Goal: Task Accomplishment & Management: Complete application form

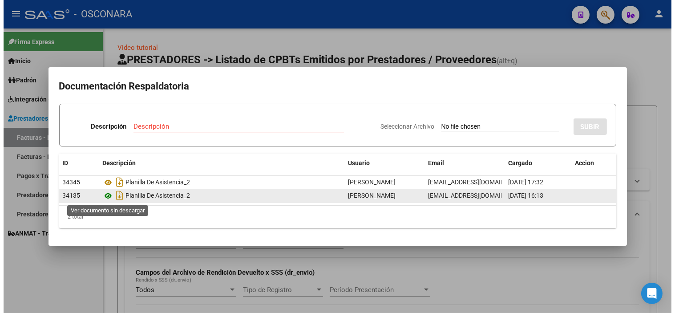
scroll to position [0, 158]
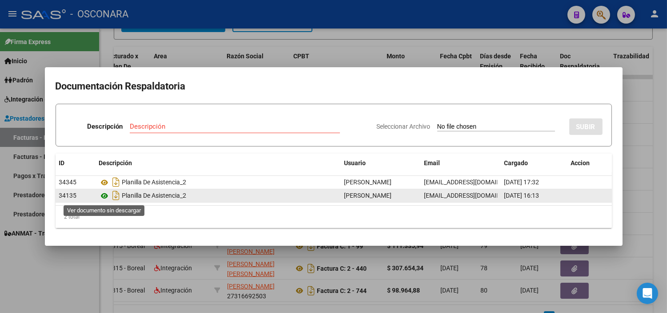
click at [109, 196] on icon at bounding box center [105, 195] width 12 height 11
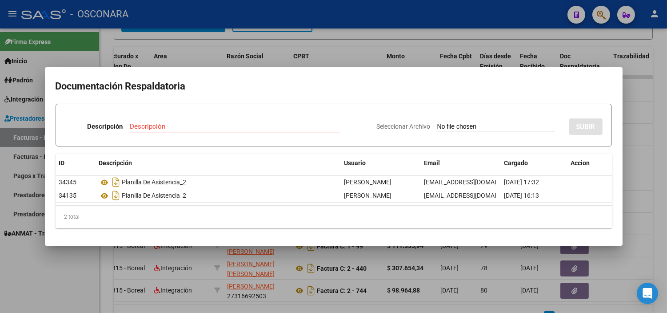
click at [94, 260] on div at bounding box center [333, 156] width 667 height 313
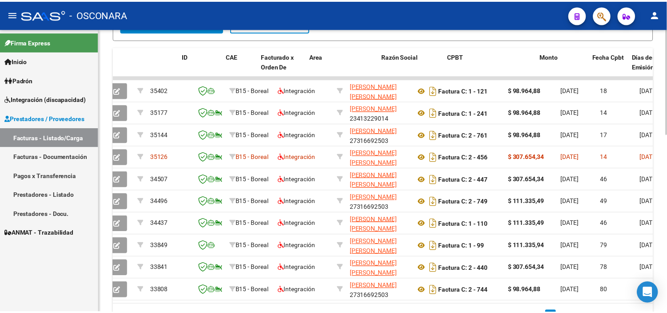
scroll to position [0, 0]
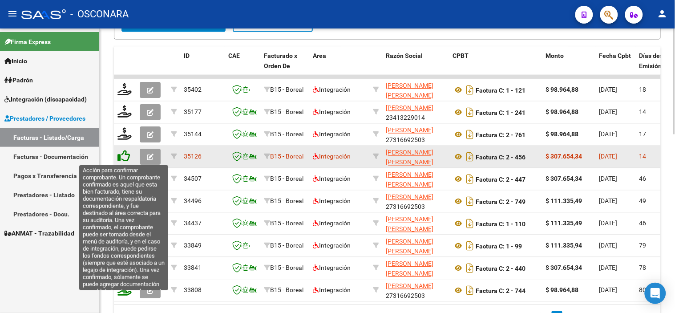
click at [125, 157] on icon at bounding box center [123, 156] width 12 height 12
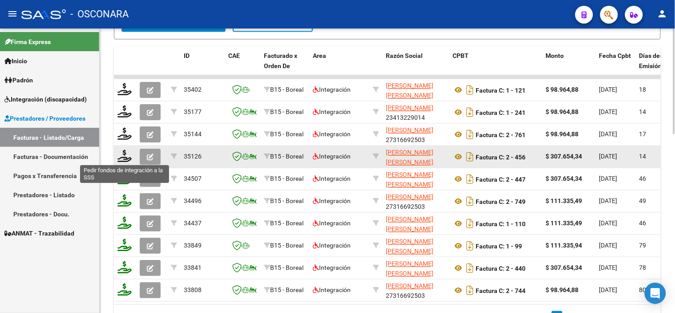
click at [125, 157] on icon at bounding box center [124, 156] width 14 height 12
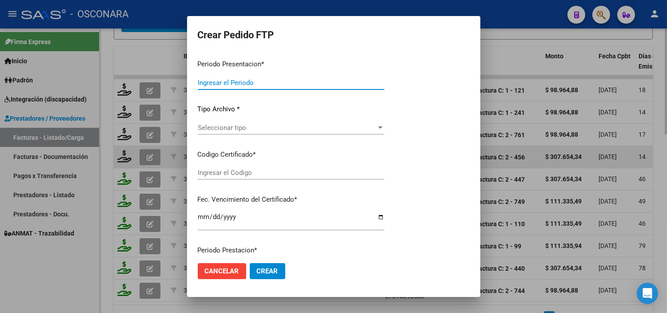
type input "202508"
type input "$ 307.654,34"
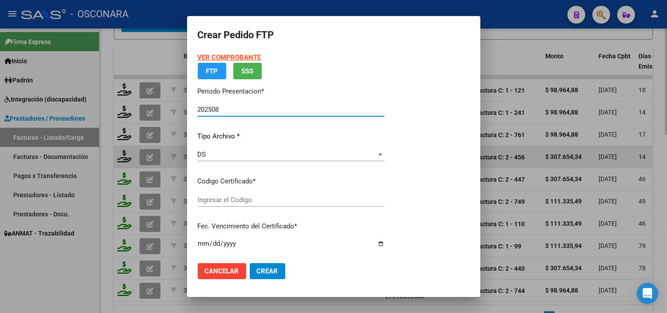
type input "ARG01000508542042022062420270624COR540"
type input "[DATE]"
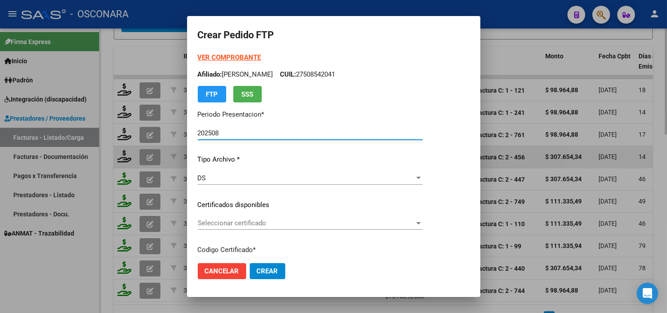
click at [265, 225] on span "Seleccionar certificado" at bounding box center [306, 223] width 217 height 8
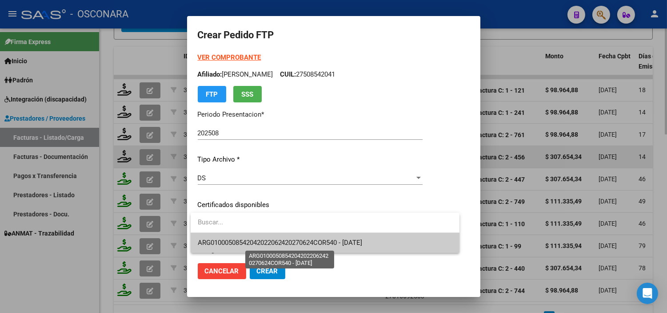
click at [270, 243] on span "ARG01000508542042022062420270624COR540 - [DATE]" at bounding box center [280, 242] width 165 height 8
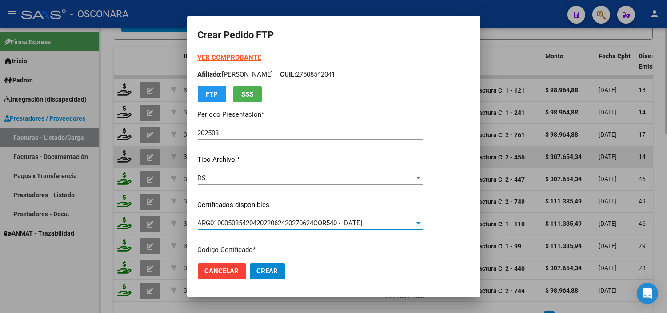
click at [264, 193] on div "VER COMPROBANTE ARCA Padrón Afiliado: [PERSON_NAME] AYLEN CUIL: 27508542041 FTP…" at bounding box center [310, 197] width 225 height 291
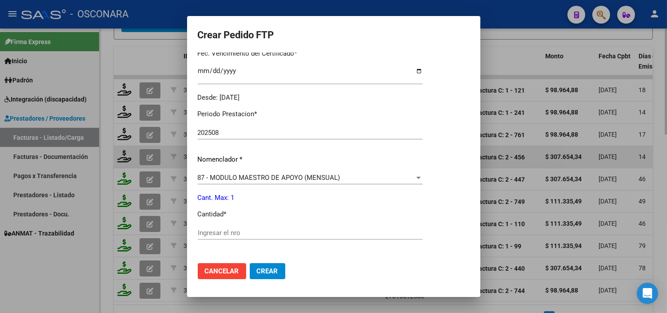
scroll to position [247, 0]
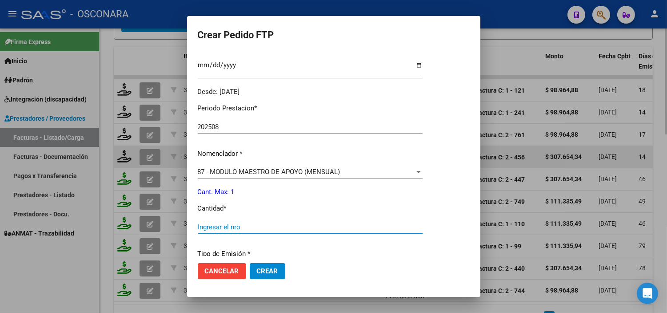
click at [245, 229] on input "Ingresar el nro" at bounding box center [310, 227] width 225 height 8
type input "1"
click at [259, 202] on div "Periodo Prestacion * 202508 Ingresar el Periodo Prestacion Nomenclador * 87 - M…" at bounding box center [310, 236] width 225 height 280
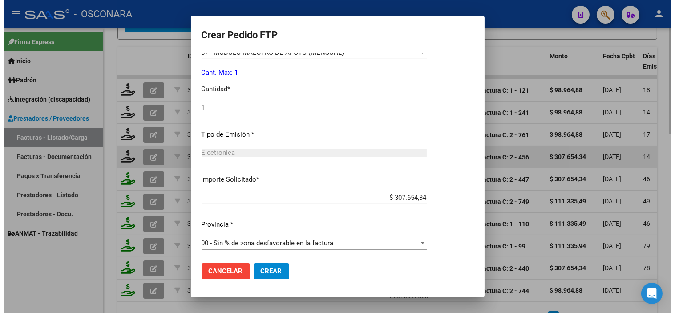
scroll to position [367, 0]
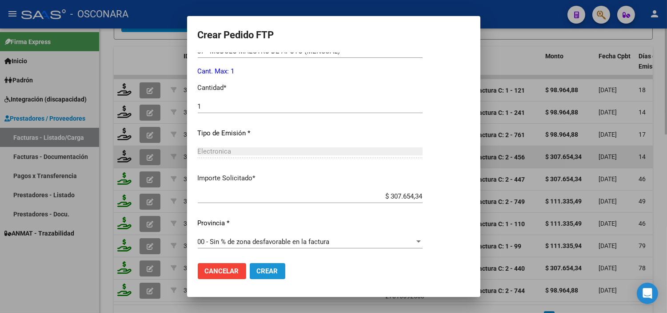
click at [272, 273] on span "Crear" at bounding box center [267, 271] width 21 height 8
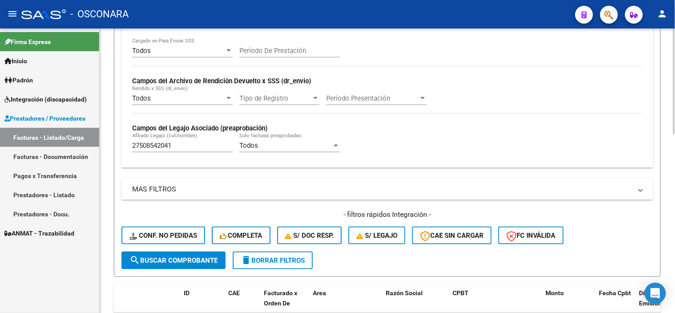
scroll to position [181, 0]
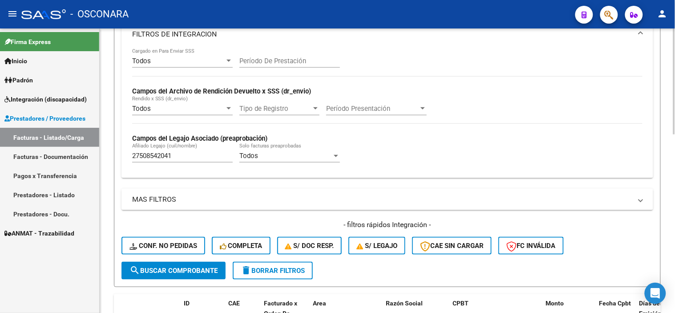
click at [171, 158] on input "27508542041" at bounding box center [182, 156] width 101 height 8
paste input "0569773327"
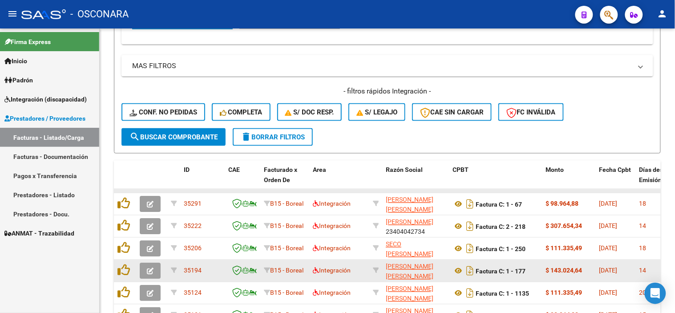
scroll to position [330, 0]
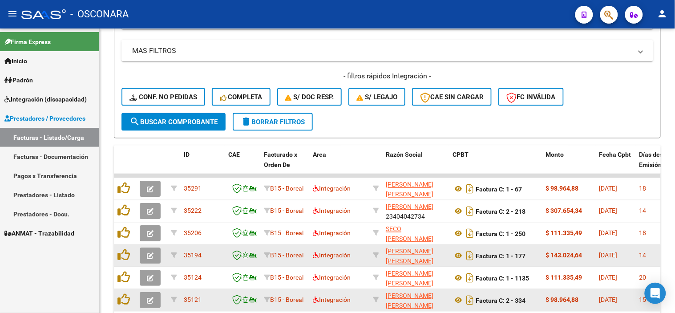
type input "20569773327"
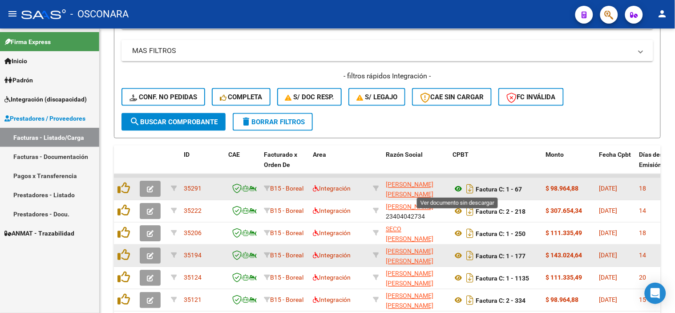
click at [459, 186] on icon at bounding box center [458, 189] width 12 height 11
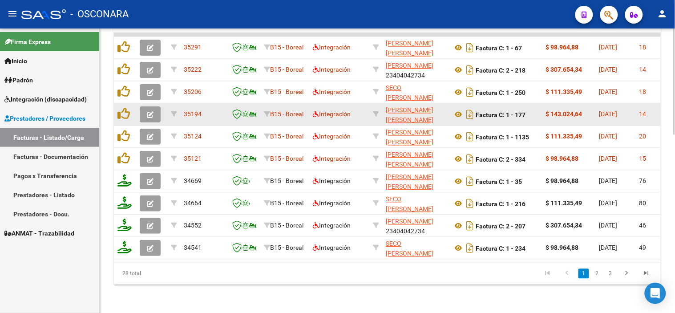
scroll to position [0, 124]
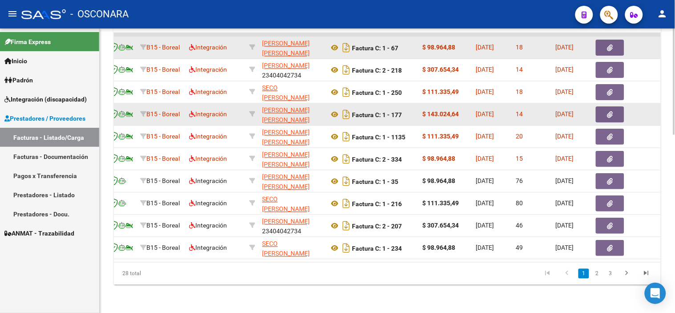
click at [610, 44] on icon "button" at bounding box center [610, 47] width 6 height 7
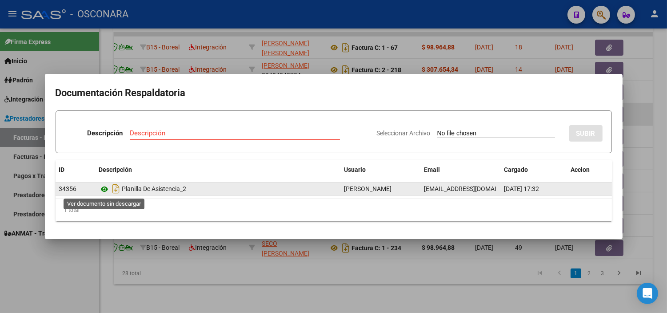
click at [101, 193] on icon at bounding box center [105, 189] width 12 height 11
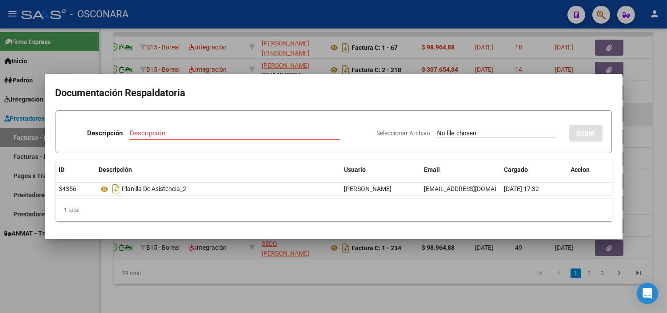
click at [247, 48] on div at bounding box center [333, 156] width 667 height 313
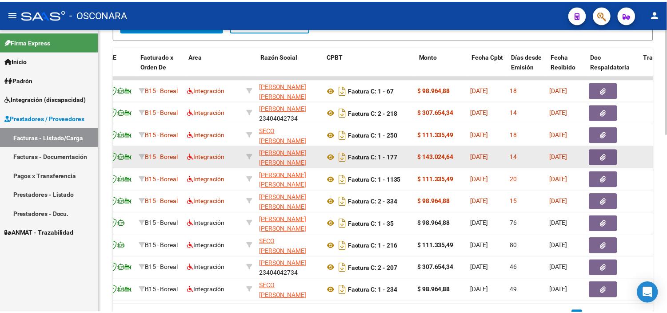
scroll to position [0, 0]
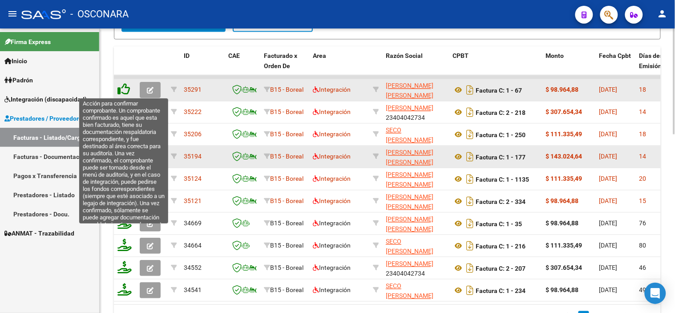
click at [124, 87] on icon at bounding box center [123, 89] width 12 height 12
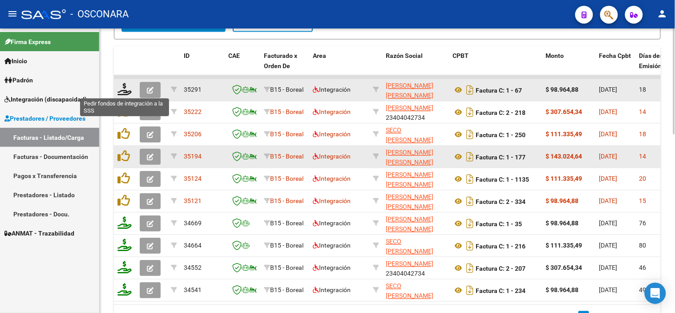
click at [124, 87] on icon at bounding box center [124, 89] width 14 height 12
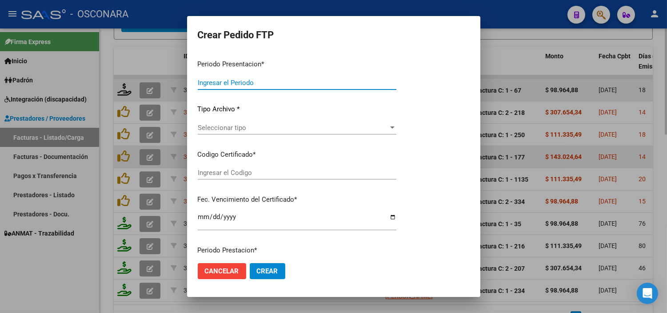
type input "202508"
type input "$ 98.964,88"
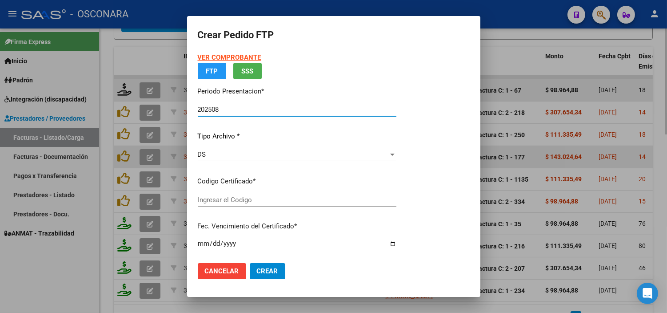
type input "ARG02-00056977332-20240926-20300926"
type input "[DATE]"
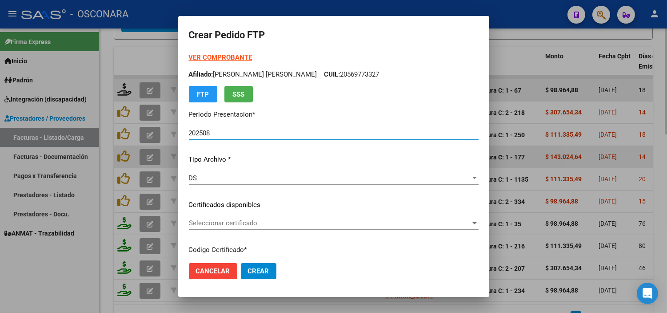
scroll to position [49, 0]
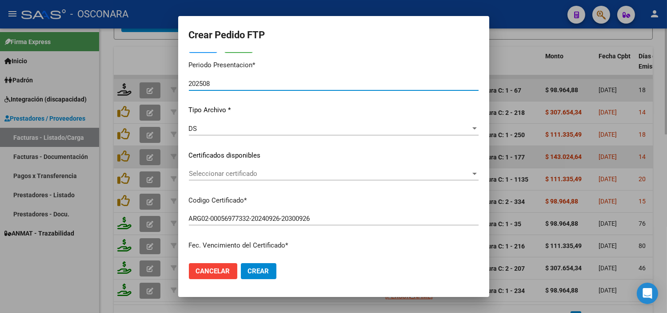
click at [255, 174] on span "Seleccionar certificado" at bounding box center [330, 173] width 282 height 8
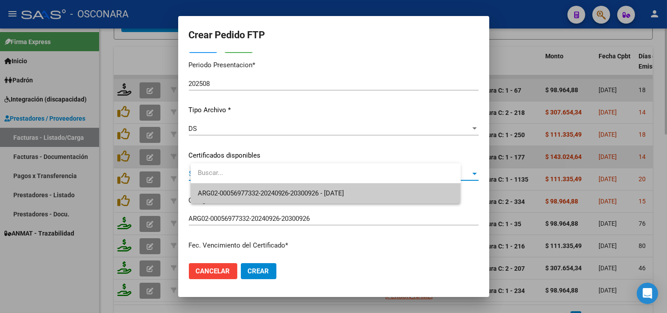
click at [255, 189] on span "ARG02-00056977332-20240926-20300926 - [DATE]" at bounding box center [326, 193] width 256 height 20
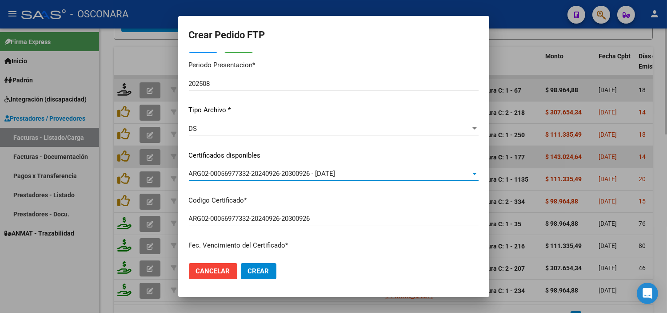
click at [260, 161] on div "VER COMPROBANTE ARCA Padrón Afiliado: [PERSON_NAME] [PERSON_NAME] CUIL: 2056977…" at bounding box center [334, 148] width 290 height 291
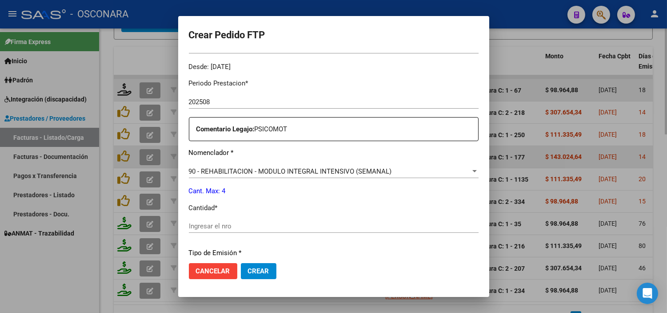
scroll to position [296, 0]
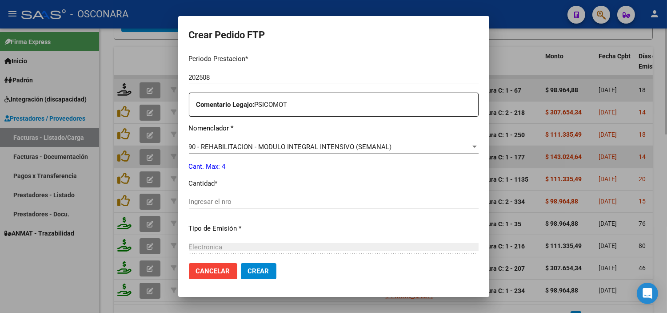
click at [226, 199] on input "Ingresar el nro" at bounding box center [334, 201] width 290 height 8
type input "4"
click at [269, 175] on div "Periodo Prestacion * 202508 Ingresar el Periodo Prestacion Comentario Legajo: P…" at bounding box center [334, 199] width 290 height 305
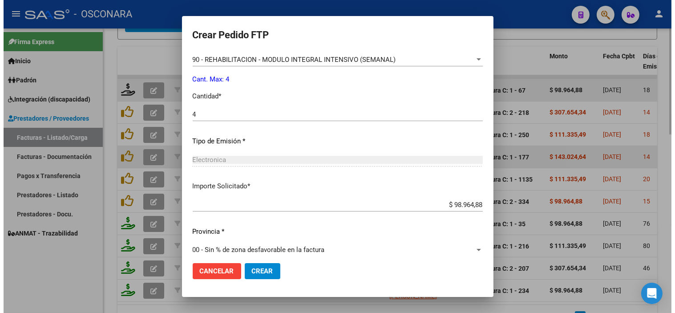
scroll to position [392, 0]
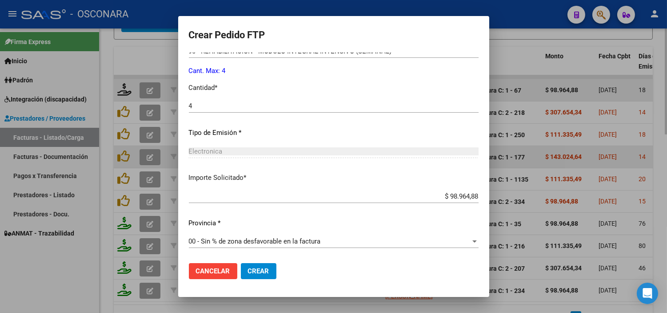
click at [269, 274] on span "Crear" at bounding box center [258, 271] width 21 height 8
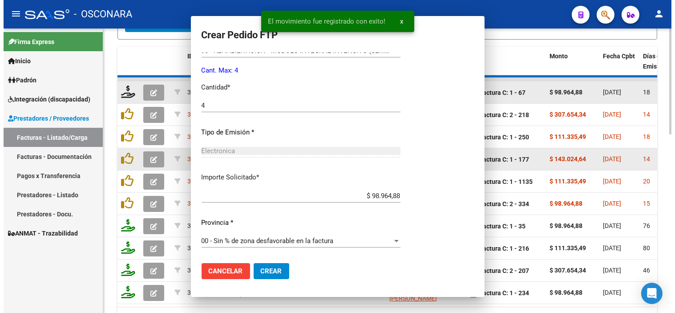
scroll to position [0, 0]
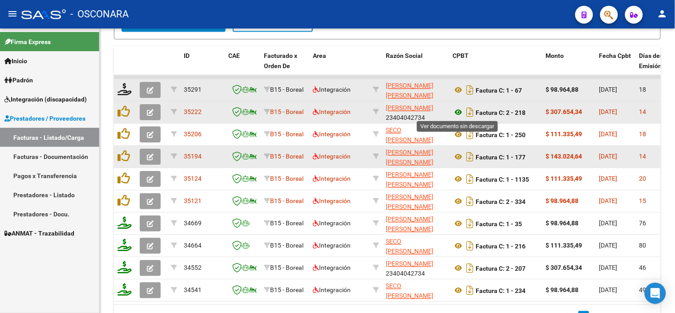
click at [457, 114] on icon at bounding box center [458, 112] width 12 height 11
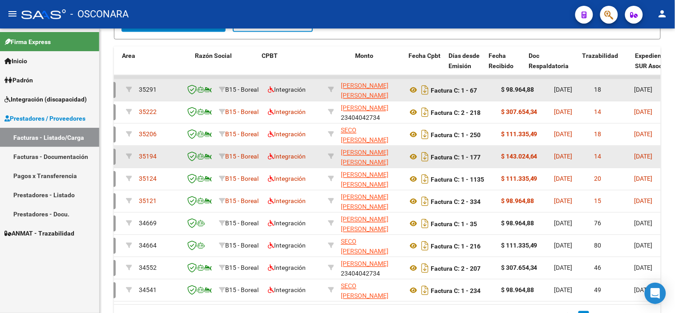
scroll to position [0, 208]
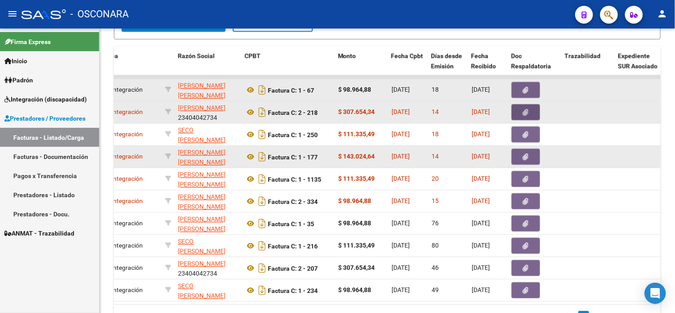
click at [519, 111] on button "button" at bounding box center [525, 113] width 28 height 16
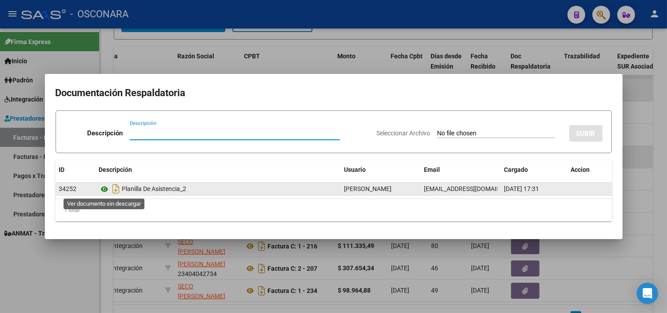
click at [104, 190] on icon at bounding box center [105, 189] width 12 height 11
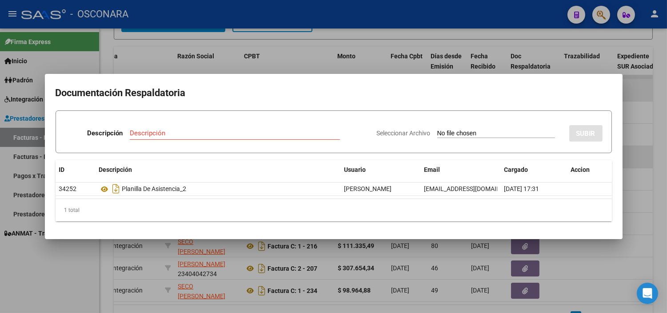
click at [176, 71] on div at bounding box center [333, 156] width 667 height 313
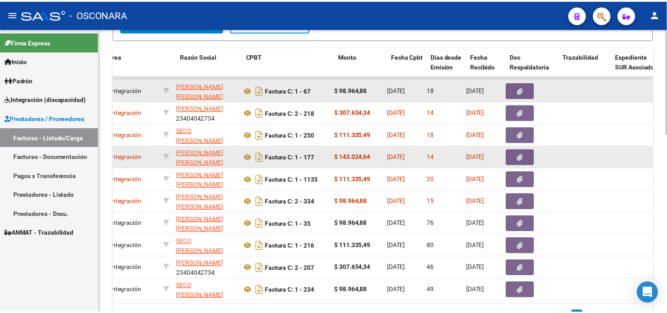
scroll to position [0, 0]
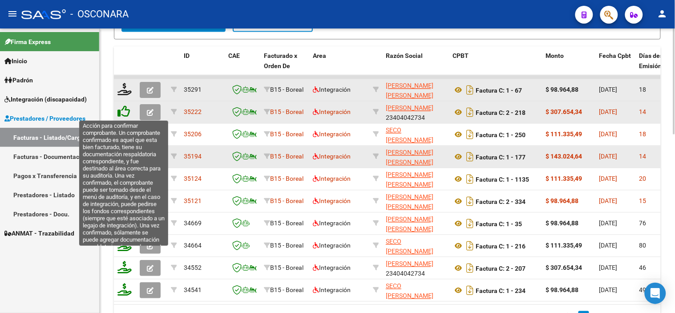
click at [126, 112] on icon at bounding box center [123, 111] width 12 height 12
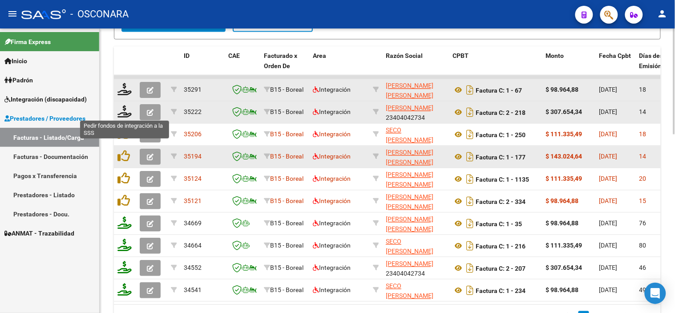
click at [124, 113] on icon at bounding box center [124, 111] width 14 height 12
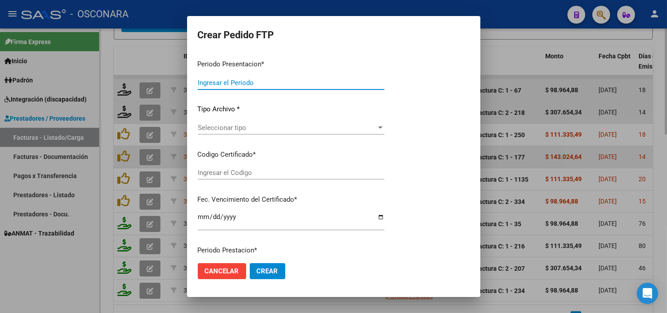
type input "202508"
type input "$ 307.654,34"
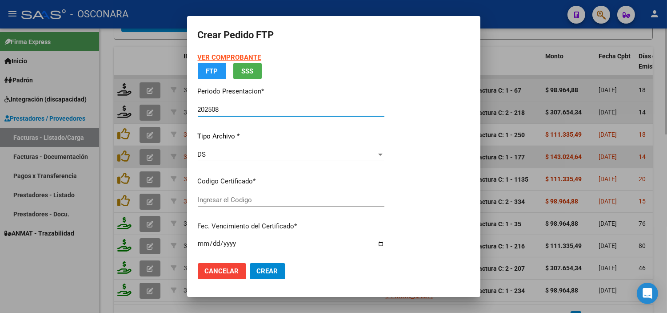
type input "ARG02-00056977332-20240926-20300926"
type input "[DATE]"
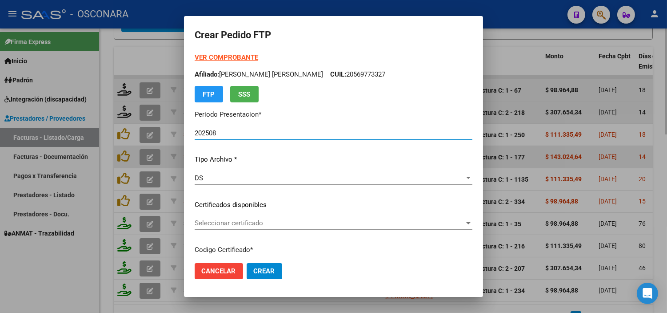
click at [266, 217] on div "Seleccionar certificado Seleccionar certificado" at bounding box center [334, 222] width 278 height 13
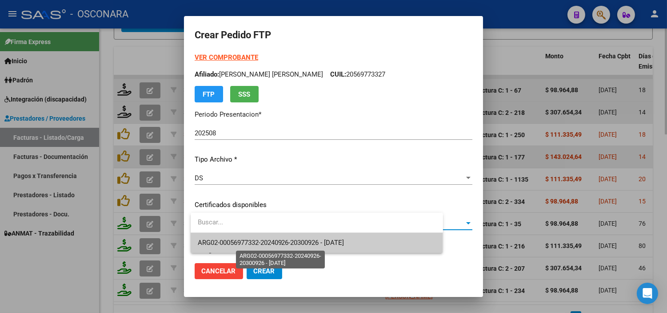
click at [269, 243] on span "ARG02-00056977332-20240926-20300926 - [DATE]" at bounding box center [271, 242] width 147 height 8
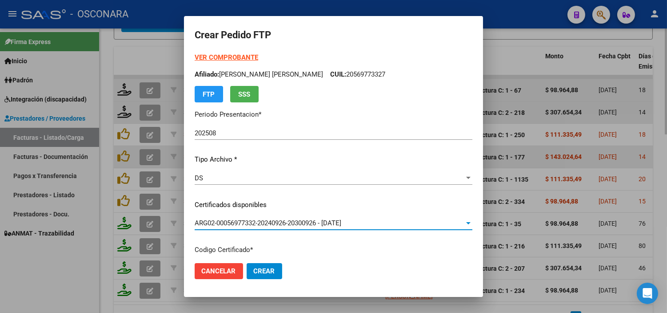
click at [278, 197] on div "VER COMPROBANTE ARCA Padrón Afiliado: [PERSON_NAME] [PERSON_NAME] CUIL: 2056977…" at bounding box center [334, 197] width 278 height 291
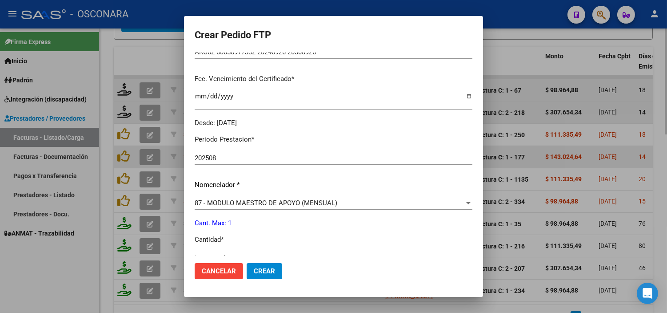
scroll to position [247, 0]
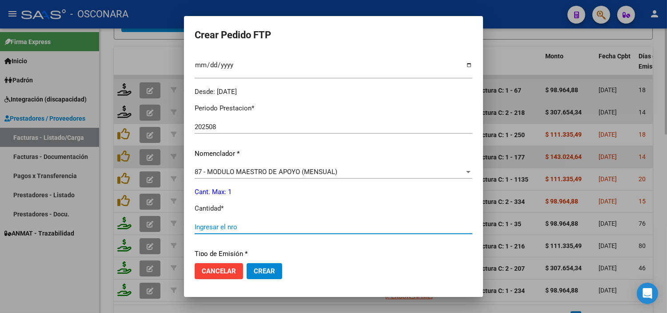
click at [250, 224] on input "Ingresar el nro" at bounding box center [334, 227] width 278 height 8
type input "1"
click at [281, 188] on p "Cant. Max: 1" at bounding box center [334, 192] width 278 height 10
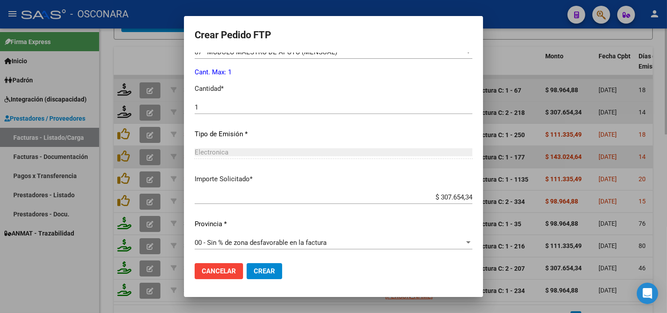
scroll to position [367, 0]
click at [259, 264] on button "Crear" at bounding box center [265, 271] width 36 height 16
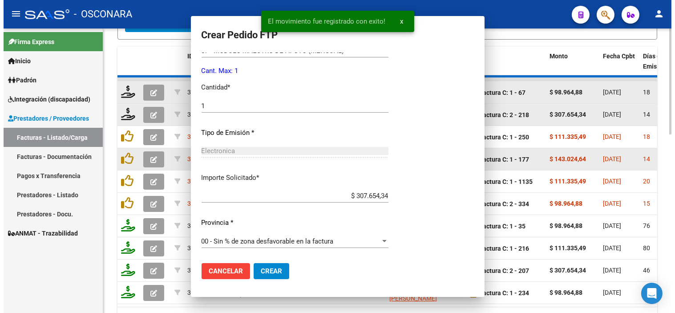
scroll to position [317, 0]
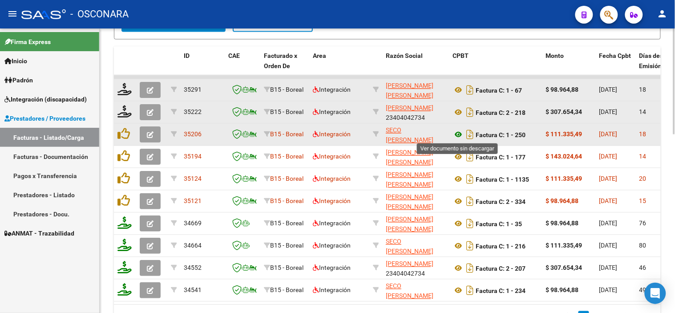
click at [457, 132] on icon at bounding box center [458, 134] width 12 height 11
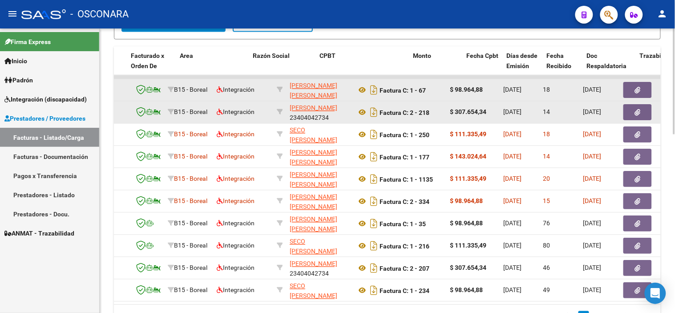
scroll to position [0, 137]
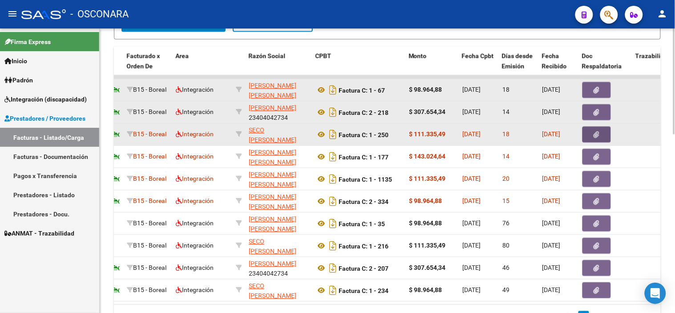
click at [596, 134] on icon "button" at bounding box center [597, 135] width 6 height 7
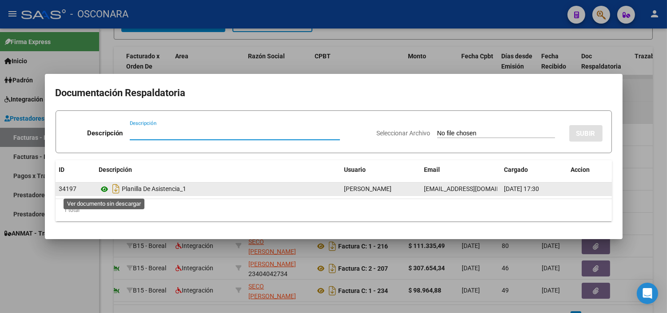
click at [104, 190] on icon at bounding box center [105, 189] width 12 height 11
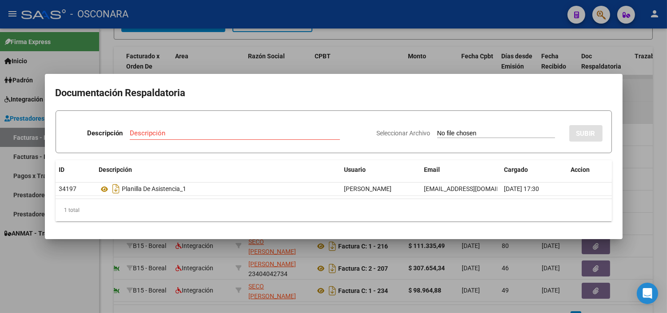
click at [202, 60] on div at bounding box center [333, 156] width 667 height 313
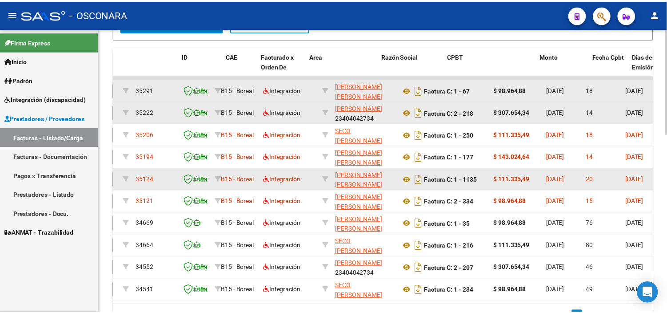
scroll to position [0, 0]
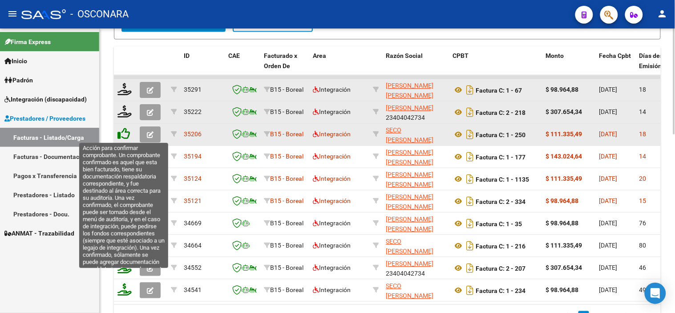
click at [128, 136] on icon at bounding box center [123, 134] width 12 height 12
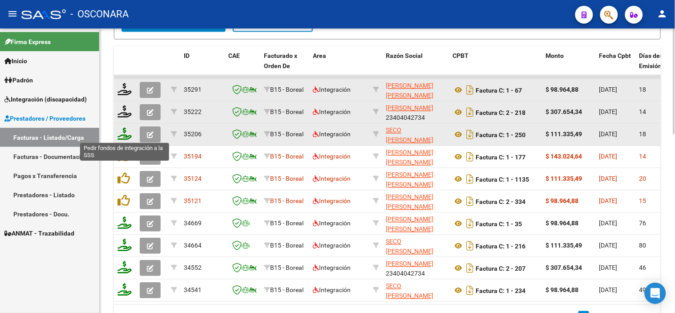
click at [125, 136] on icon at bounding box center [124, 134] width 14 height 12
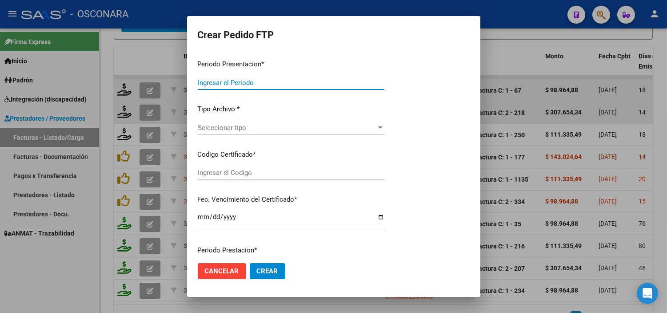
type input "202508"
type input "$ 111.335,49"
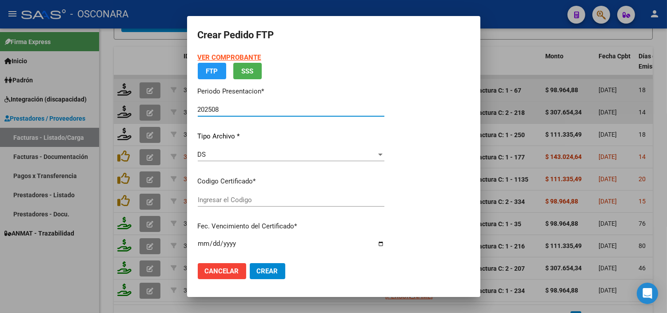
type input "ARG02-00056977332-20240926-20300926"
type input "[DATE]"
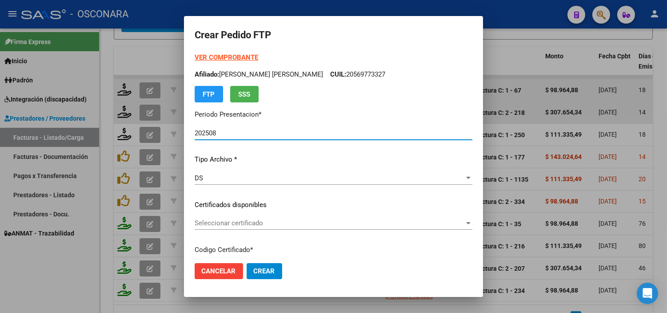
click at [286, 212] on div "VER COMPROBANTE ARCA Padrón Afiliado: [PERSON_NAME] [PERSON_NAME] CUIL: 2056977…" at bounding box center [334, 197] width 278 height 291
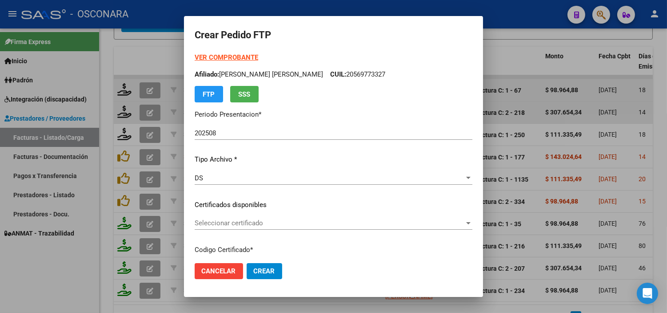
click at [289, 221] on span "Seleccionar certificado" at bounding box center [330, 223] width 270 height 8
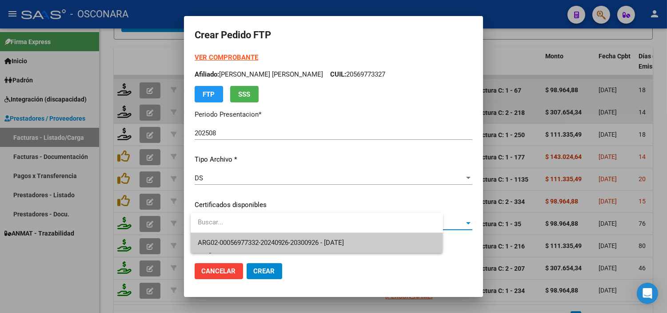
click at [287, 240] on span "ARG02-00056977332-20240926-20300926 - [DATE]" at bounding box center [271, 242] width 147 height 8
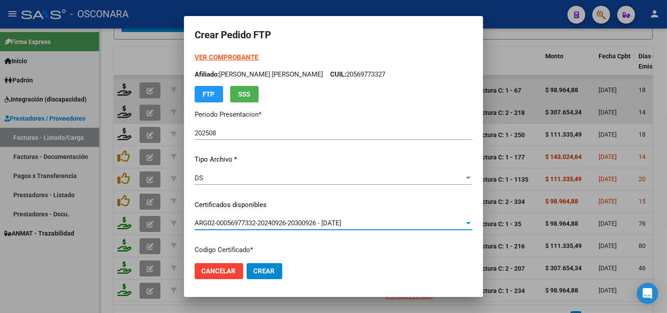
click at [291, 201] on p "Certificados disponibles" at bounding box center [334, 205] width 278 height 10
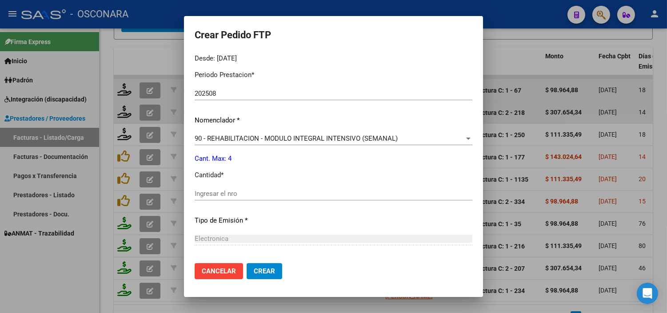
scroll to position [296, 0]
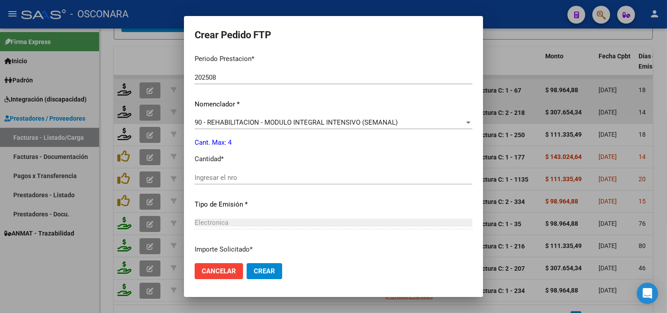
click at [220, 176] on input "Ingresar el nro" at bounding box center [334, 177] width 278 height 8
type input "4"
click at [248, 197] on div "Periodo Prestacion * 202508 Ingresar el Periodo Prestacion Nomenclador * 90 - R…" at bounding box center [334, 187] width 278 height 280
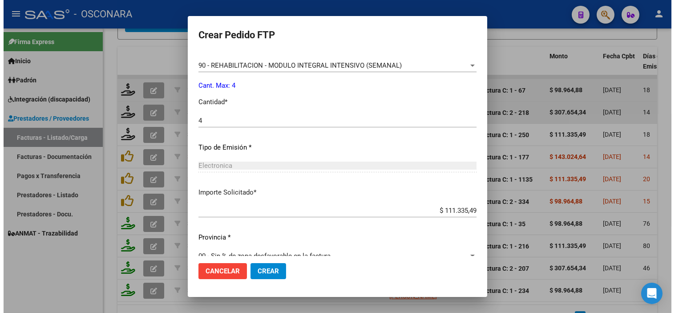
scroll to position [367, 0]
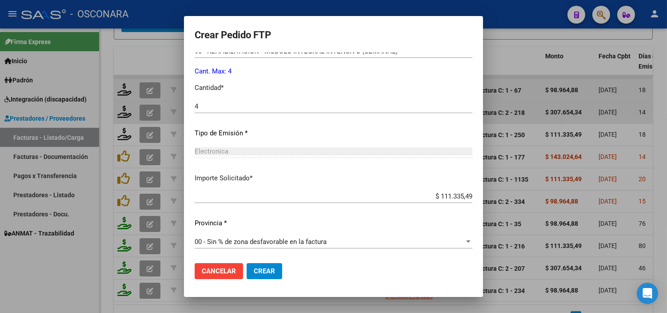
click at [268, 265] on button "Crear" at bounding box center [265, 271] width 36 height 16
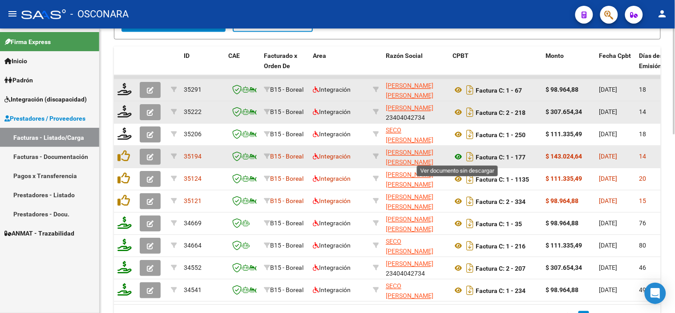
click at [458, 157] on icon at bounding box center [458, 157] width 12 height 11
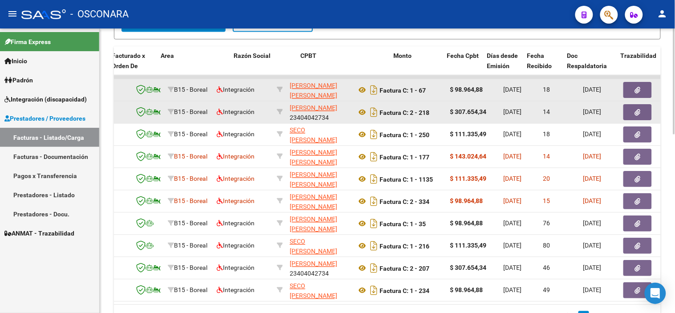
scroll to position [0, 163]
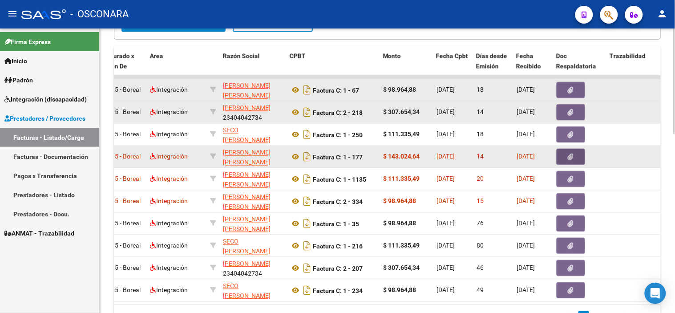
click at [569, 160] on button "button" at bounding box center [570, 157] width 28 height 16
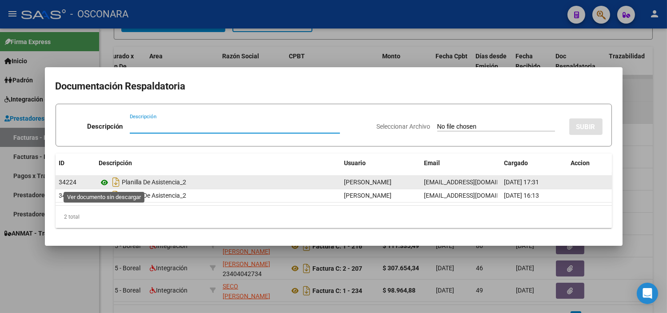
click at [103, 179] on icon at bounding box center [105, 182] width 12 height 11
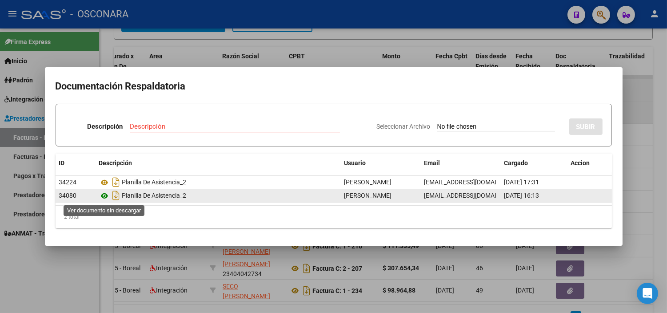
click at [106, 196] on icon at bounding box center [105, 195] width 12 height 11
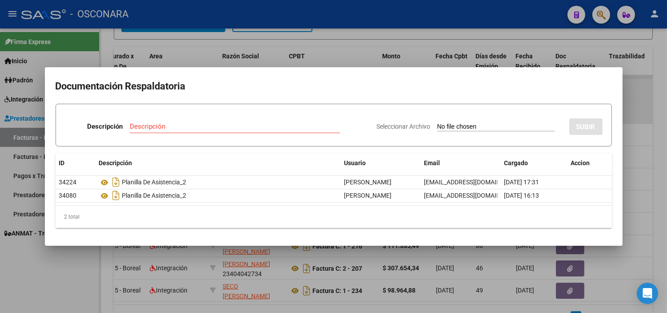
click at [225, 56] on div at bounding box center [333, 156] width 667 height 313
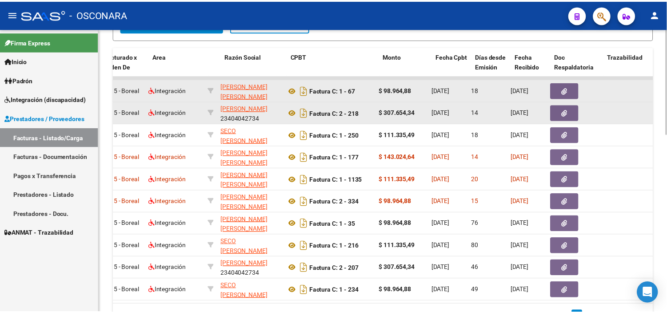
scroll to position [0, 0]
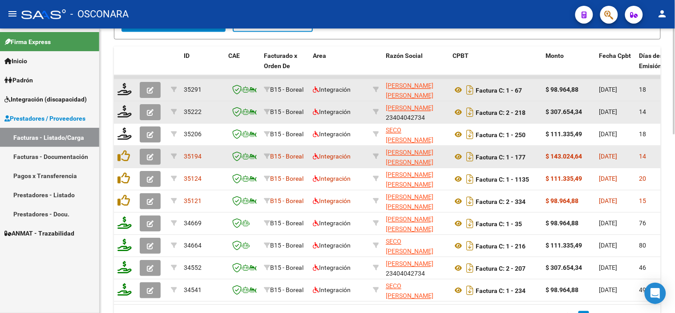
click at [154, 153] on button "button" at bounding box center [150, 157] width 21 height 16
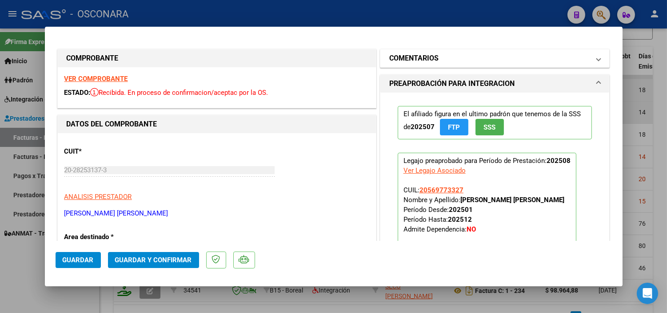
click at [445, 60] on mat-panel-title "COMENTARIOS" at bounding box center [490, 58] width 201 height 11
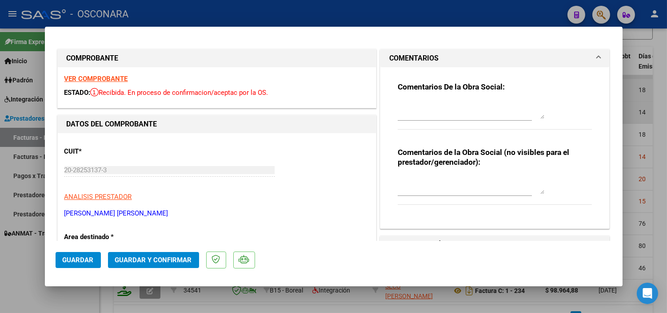
click at [452, 100] on div at bounding box center [471, 109] width 147 height 21
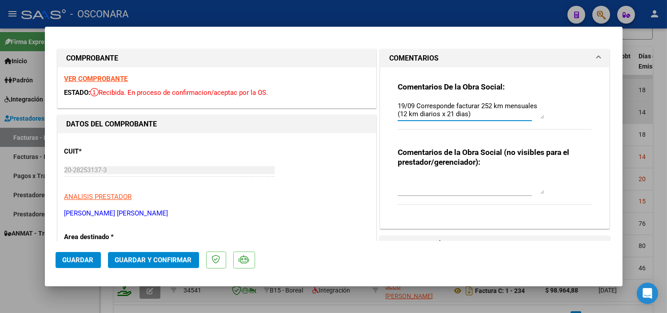
drag, startPoint x: 477, startPoint y: 116, endPoint x: 389, endPoint y: 105, distance: 89.1
click at [391, 105] on div "Comentarios De la Obra Social: 19/09 Corresponde facturar 252 km mensuales (12 …" at bounding box center [495, 144] width 208 height 154
click at [485, 115] on textarea "19/09 Corresponde facturar 252 km mensuales (12 km diarios x 21 dias)" at bounding box center [471, 110] width 147 height 18
drag, startPoint x: 497, startPoint y: 116, endPoint x: 374, endPoint y: 86, distance: 126.7
click at [378, 86] on div "COMENTARIOS Comentarios De la Obra Social: 19/09 Corresponde facturar 252 km me…" at bounding box center [495, 139] width 234 height 180
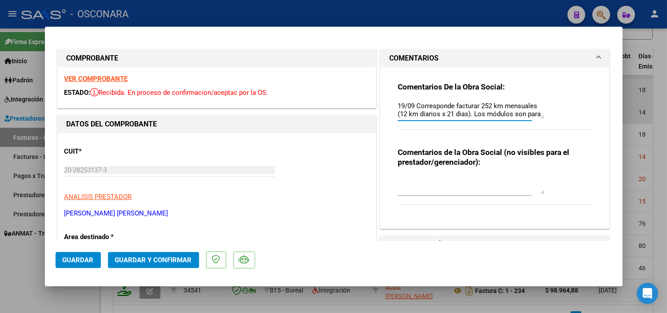
type textarea "19/09 Corresponde facturar 252 km mensuales (12 km diarios x 21 dias). Los módu…"
click at [76, 263] on span "Guardar" at bounding box center [78, 260] width 31 height 8
click at [15, 259] on div at bounding box center [333, 156] width 667 height 313
type input "$ 0,00"
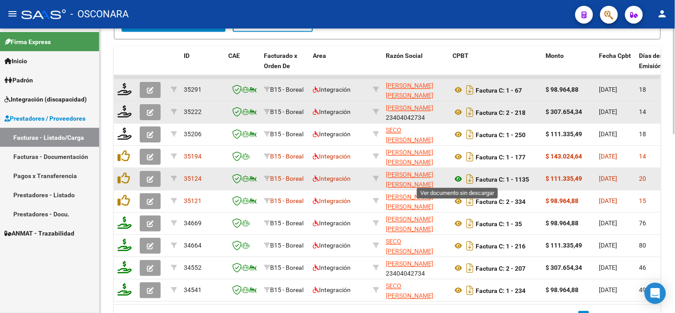
click at [459, 176] on icon at bounding box center [458, 179] width 12 height 11
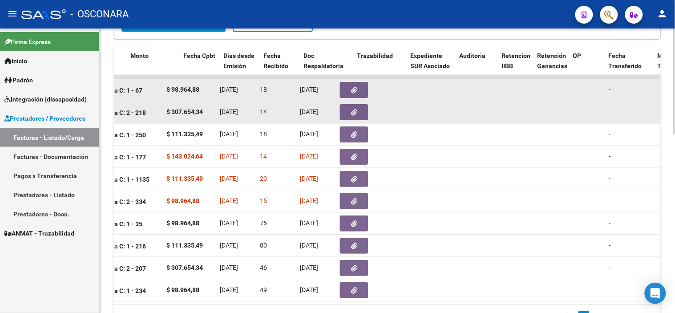
scroll to position [0, 415]
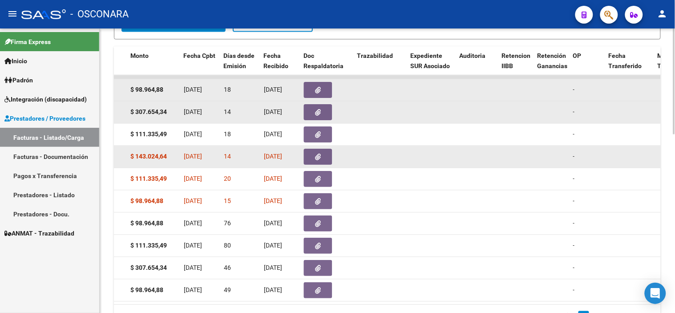
click at [317, 156] on icon "button" at bounding box center [318, 157] width 6 height 7
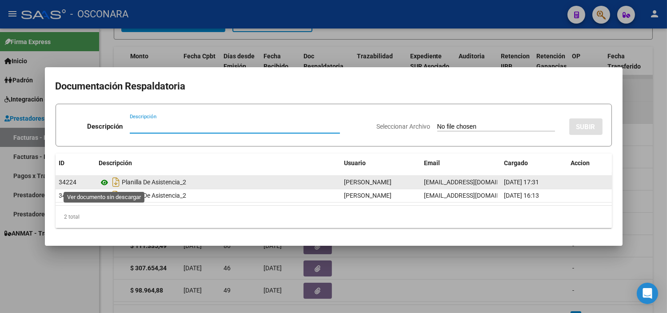
click at [106, 181] on icon at bounding box center [105, 182] width 12 height 11
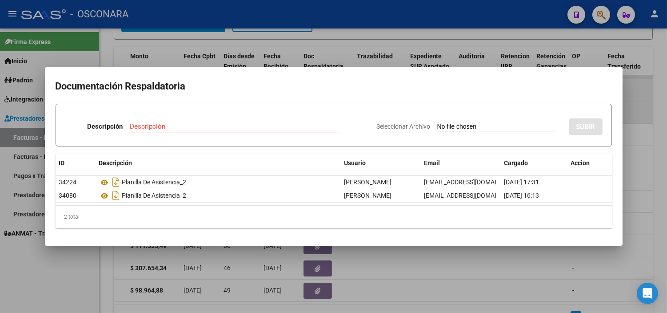
click at [260, 270] on div at bounding box center [333, 156] width 667 height 313
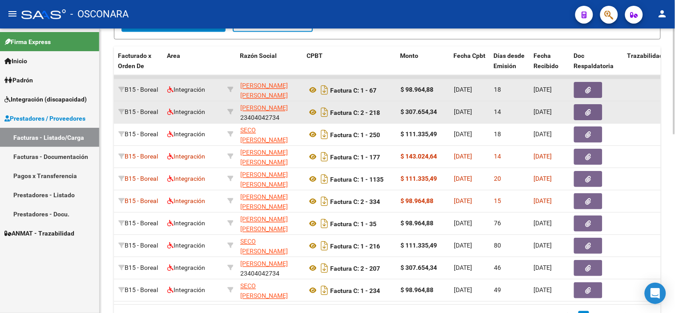
scroll to position [0, 190]
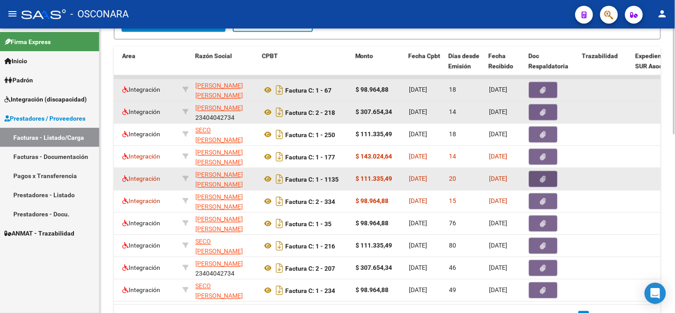
click at [531, 181] on button "button" at bounding box center [543, 179] width 28 height 16
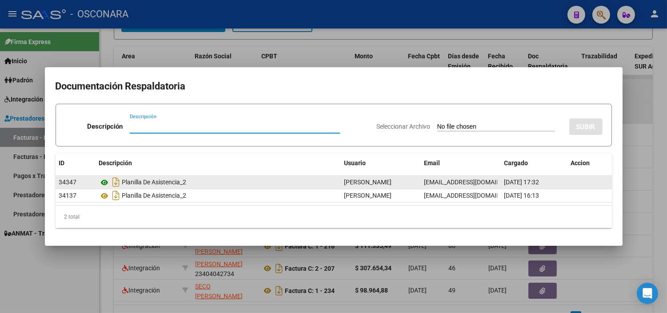
click at [100, 182] on icon at bounding box center [105, 182] width 12 height 11
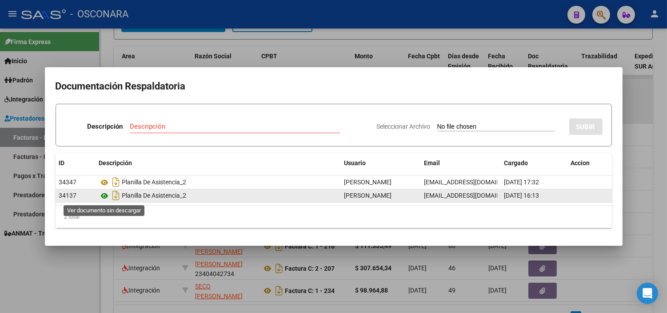
click at [103, 198] on icon at bounding box center [105, 195] width 12 height 11
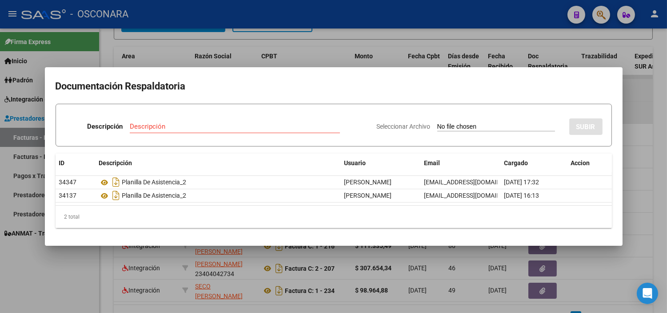
click at [173, 272] on div at bounding box center [333, 156] width 667 height 313
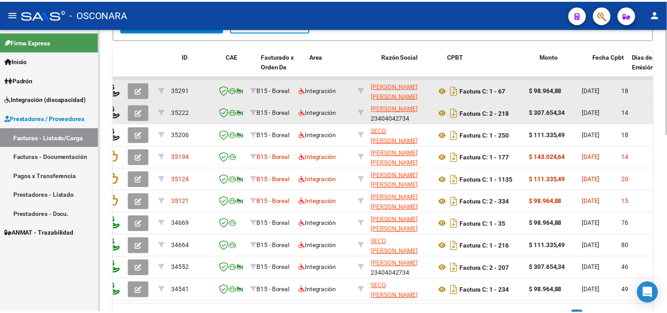
scroll to position [0, 0]
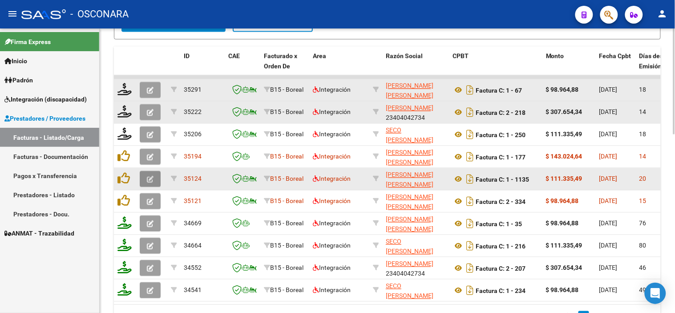
click at [145, 176] on button "button" at bounding box center [150, 179] width 21 height 16
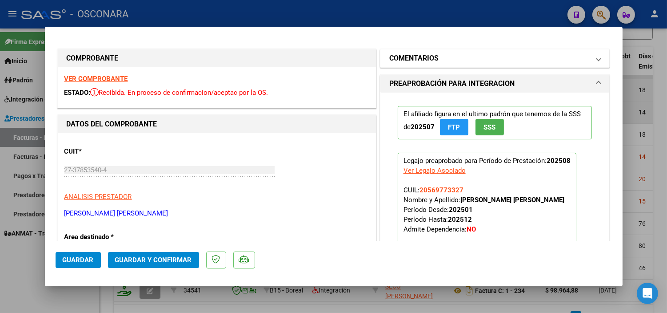
click at [423, 66] on mat-expansion-panel-header "COMENTARIOS" at bounding box center [495, 58] width 229 height 18
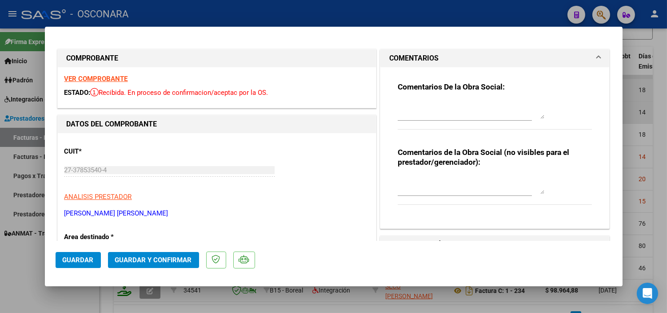
click at [406, 105] on textarea at bounding box center [471, 110] width 147 height 18
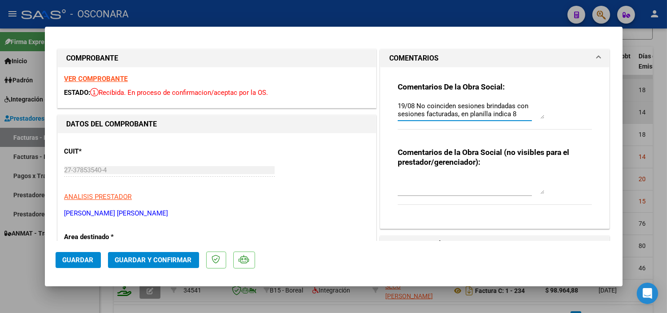
drag, startPoint x: 462, startPoint y: 115, endPoint x: 352, endPoint y: 84, distance: 114.6
click at [472, 116] on textarea "19/08 No coinciden sesiones brindadas con sesiones facturadas, en planilla indi…" at bounding box center [471, 110] width 147 height 18
click at [474, 110] on textarea "19/08 No coinciden sesiones brindadas con sesiones facturadas, en planilla indi…" at bounding box center [471, 110] width 147 height 18
drag, startPoint x: 436, startPoint y: 116, endPoint x: 375, endPoint y: 87, distance: 67.6
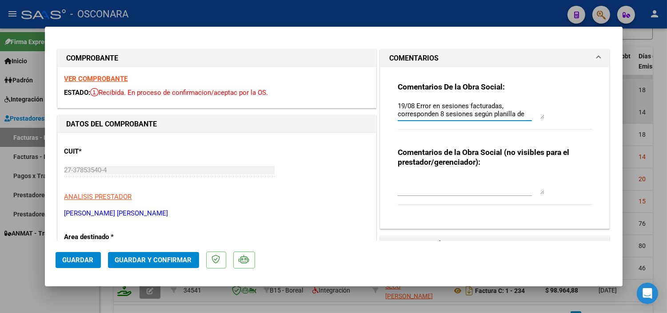
click at [378, 87] on div "COMENTARIOS Comentarios De la Obra Social: 19/08 Error en sesiones facturadas, …" at bounding box center [495, 139] width 234 height 180
type textarea "19/08 Error en sesiones facturadas, corresponden 8 sesiones según planilla de a…"
click at [88, 261] on span "Guardar" at bounding box center [78, 260] width 31 height 8
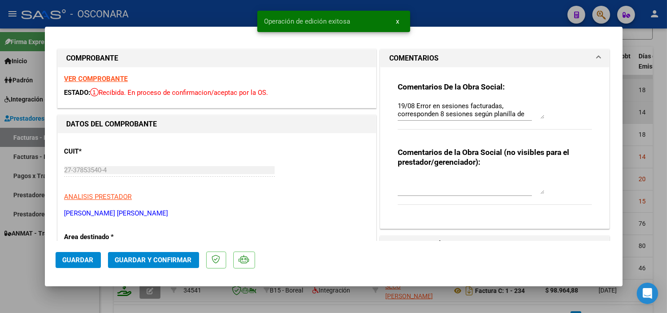
click at [24, 264] on div at bounding box center [333, 156] width 667 height 313
type input "$ 0,00"
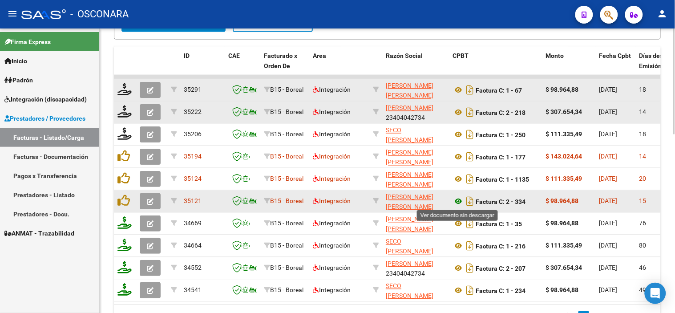
click at [455, 203] on icon at bounding box center [458, 201] width 12 height 11
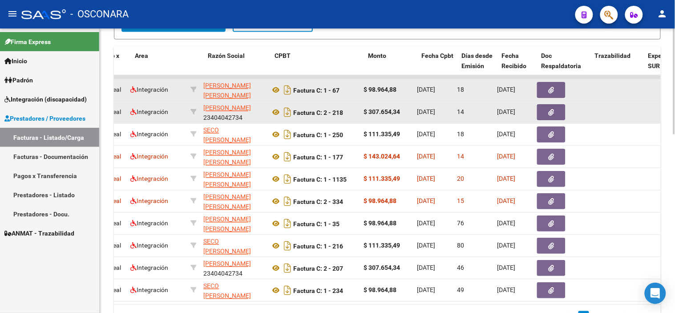
scroll to position [0, 186]
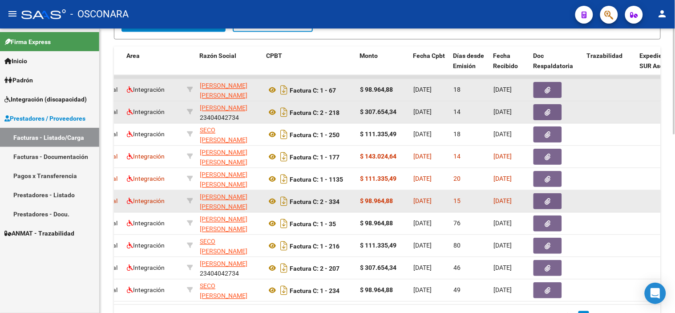
click at [542, 201] on button "button" at bounding box center [547, 201] width 28 height 16
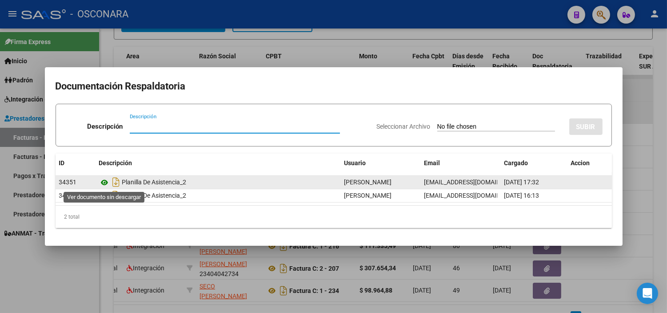
click at [105, 183] on icon at bounding box center [105, 182] width 12 height 11
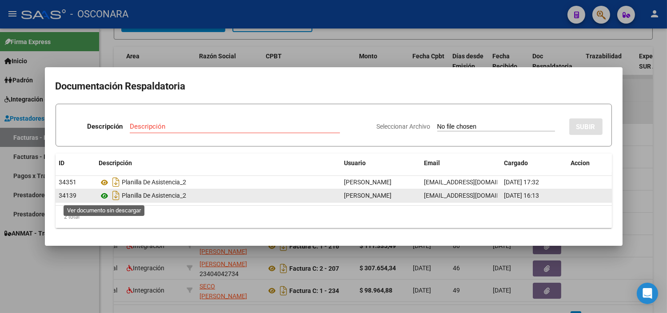
click at [104, 197] on icon at bounding box center [105, 195] width 12 height 11
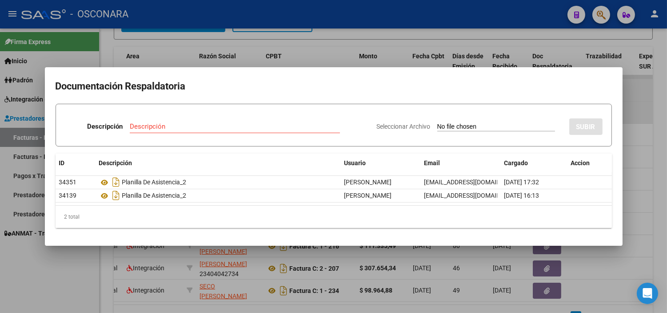
click at [203, 58] on div at bounding box center [333, 156] width 667 height 313
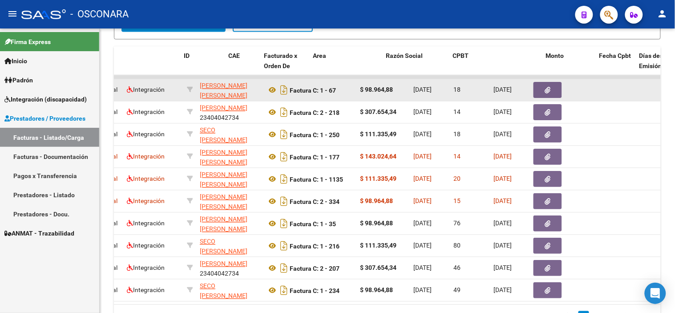
scroll to position [0, 0]
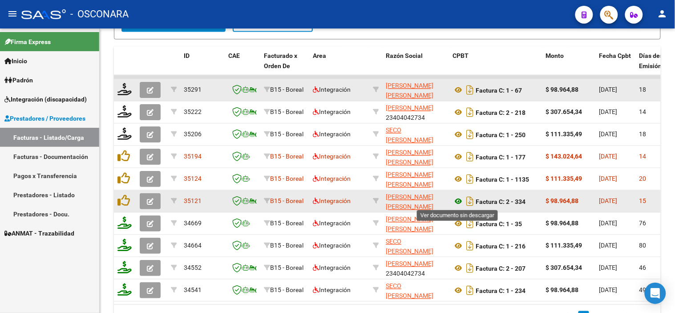
click at [458, 202] on icon at bounding box center [458, 201] width 12 height 11
click at [154, 199] on button "button" at bounding box center [150, 201] width 21 height 16
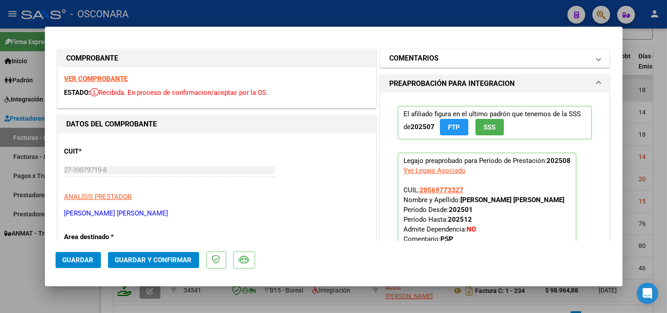
click at [434, 59] on mat-panel-title "COMENTARIOS" at bounding box center [490, 58] width 201 height 11
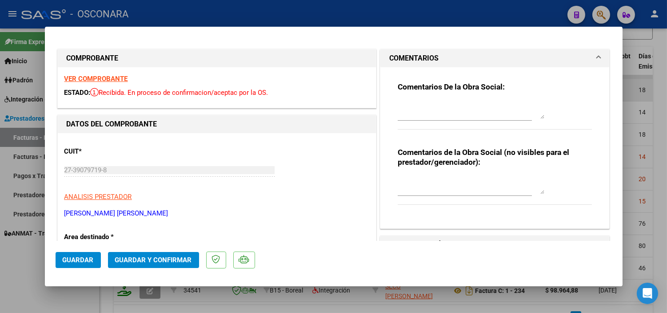
click at [443, 103] on textarea at bounding box center [471, 110] width 147 height 18
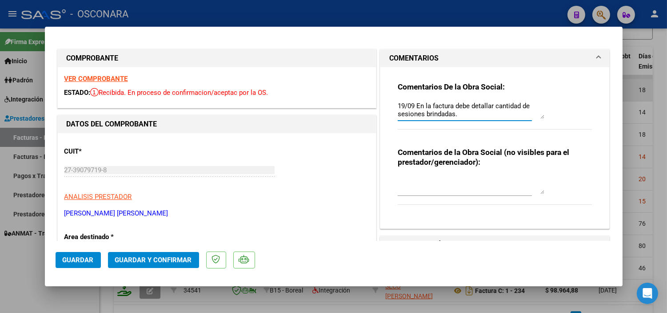
drag, startPoint x: 460, startPoint y: 116, endPoint x: 349, endPoint y: 91, distance: 113.9
type textarea "19/09 En la factura debe detallar cantidad de sesiones brindadas."
click at [79, 256] on span "Guardar" at bounding box center [78, 260] width 31 height 8
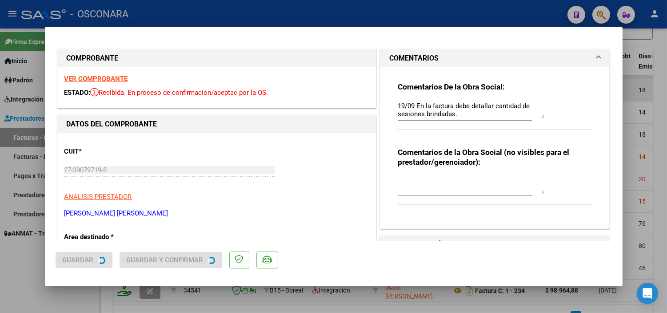
click at [32, 276] on div at bounding box center [333, 156] width 667 height 313
type input "$ 0,00"
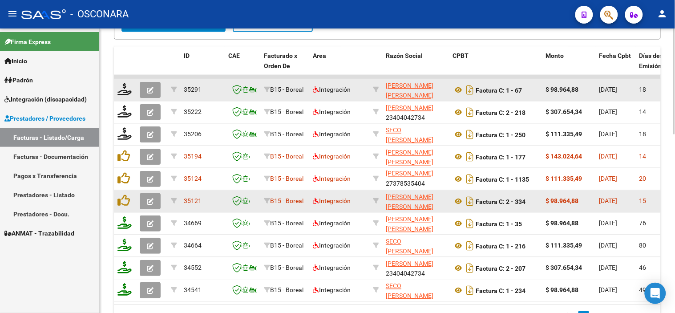
scroll to position [478, 0]
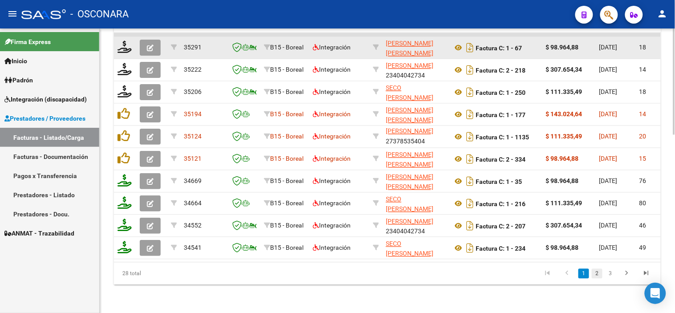
click at [594, 272] on link "2" at bounding box center [596, 273] width 11 height 10
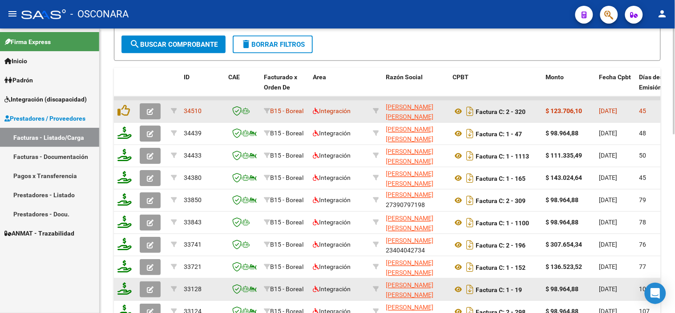
scroll to position [330, 0]
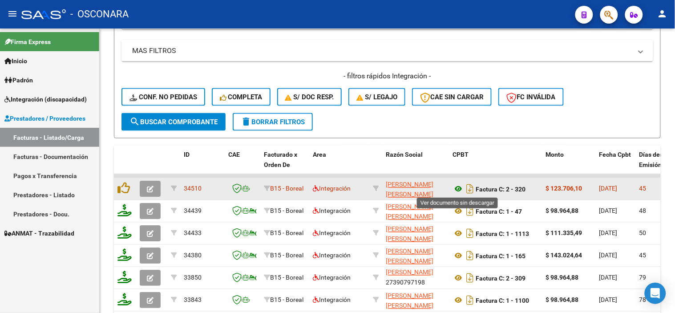
click at [459, 189] on icon at bounding box center [458, 189] width 12 height 11
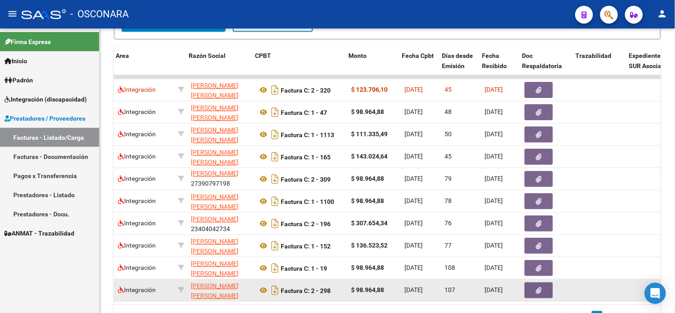
scroll to position [0, 212]
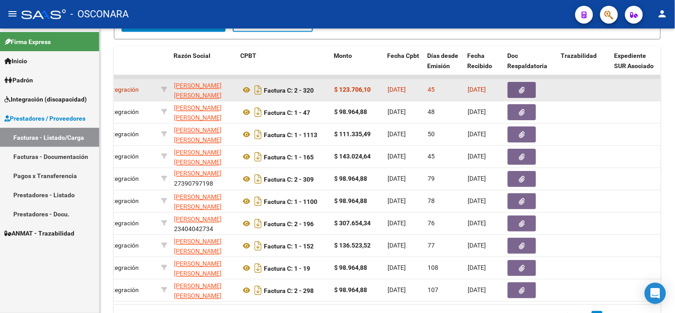
click at [526, 90] on button "button" at bounding box center [521, 90] width 28 height 16
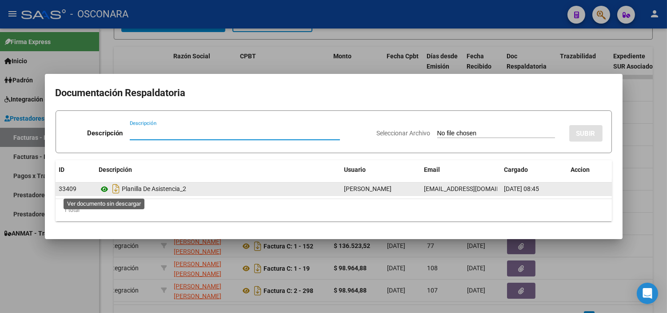
click at [105, 186] on icon at bounding box center [105, 189] width 12 height 11
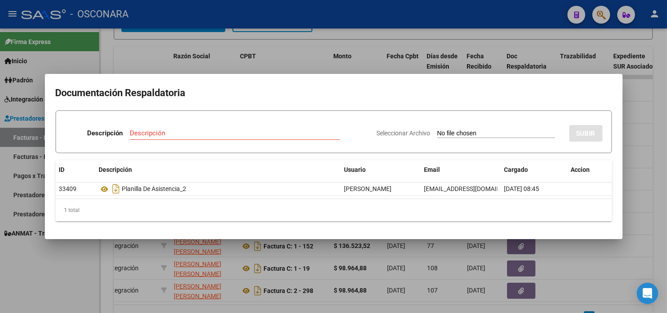
click at [253, 271] on div at bounding box center [333, 156] width 667 height 313
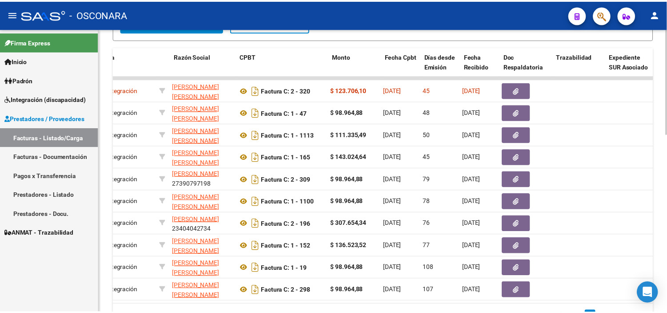
scroll to position [0, 0]
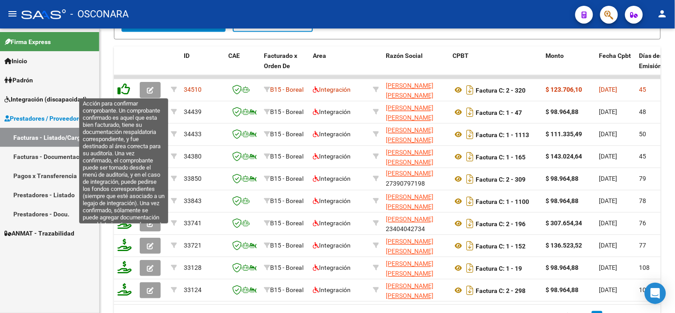
click at [130, 91] on icon at bounding box center [123, 89] width 12 height 12
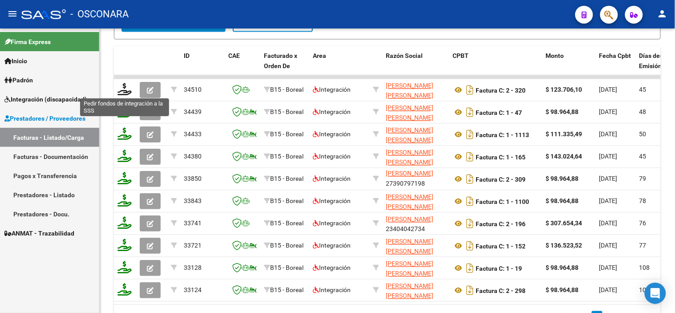
click at [126, 91] on icon at bounding box center [124, 89] width 14 height 12
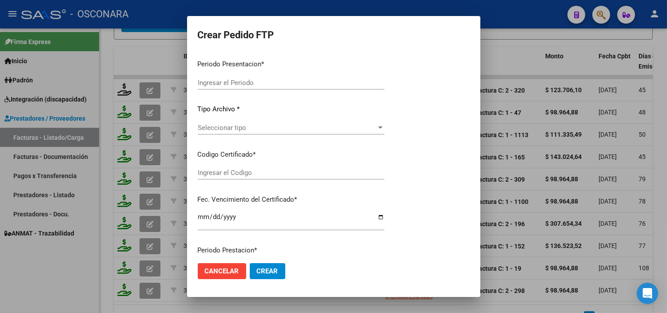
type input "202508"
type input "202507"
type input "$ 123.706,10"
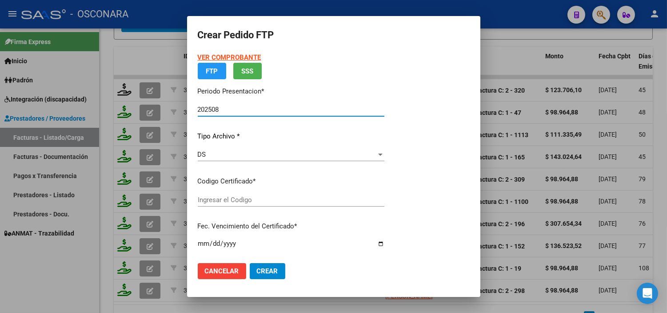
type input "ARG02-00056977332-20240926-20300926"
type input "[DATE]"
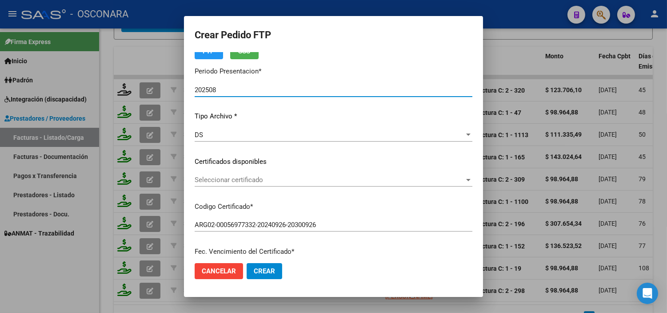
scroll to position [49, 0]
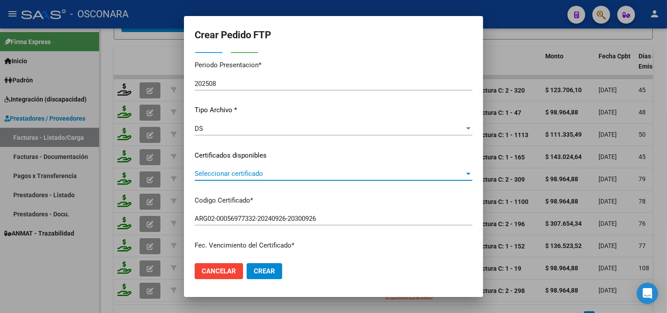
click at [280, 174] on span "Seleccionar certificado" at bounding box center [330, 173] width 270 height 8
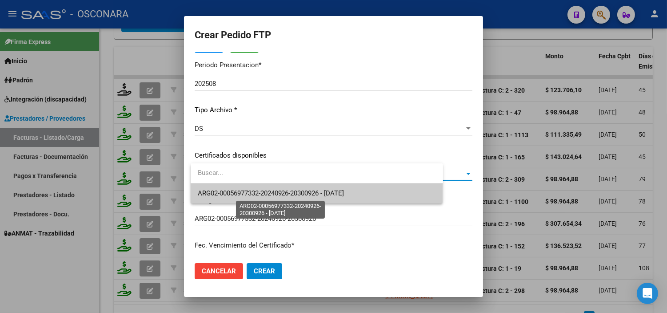
click at [277, 190] on span "ARG02-00056977332-20240926-20300926 - [DATE]" at bounding box center [271, 193] width 147 height 8
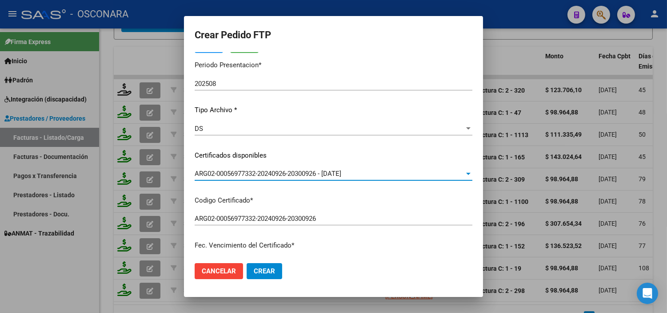
click at [278, 144] on div "VER COMPROBANTE ARCA Padrón Afiliado: [PERSON_NAME] [PERSON_NAME] CUIL: 2056977…" at bounding box center [334, 148] width 278 height 291
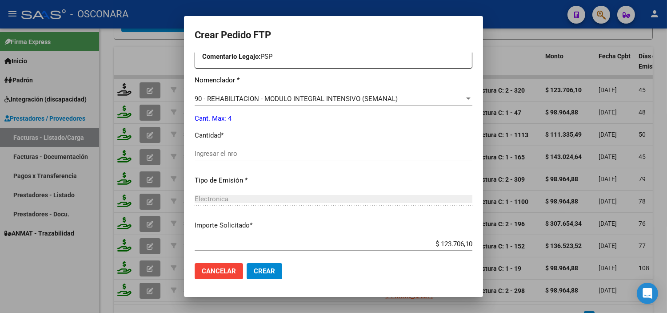
scroll to position [346, 0]
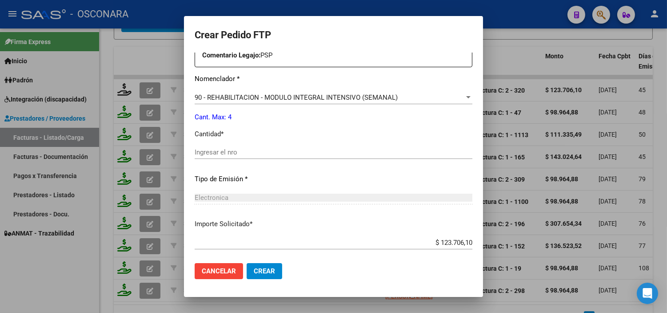
click at [257, 156] on div "Ingresar el nro" at bounding box center [334, 151] width 278 height 13
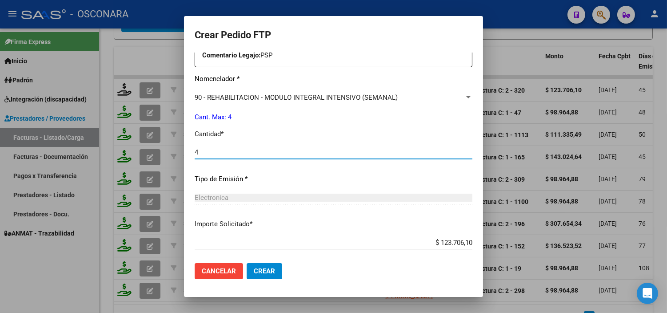
type input "4"
click at [257, 168] on div "Periodo Prestacion * 202507 Ingresar el Periodo Prestacion Comentario Legajo: P…" at bounding box center [334, 150] width 278 height 305
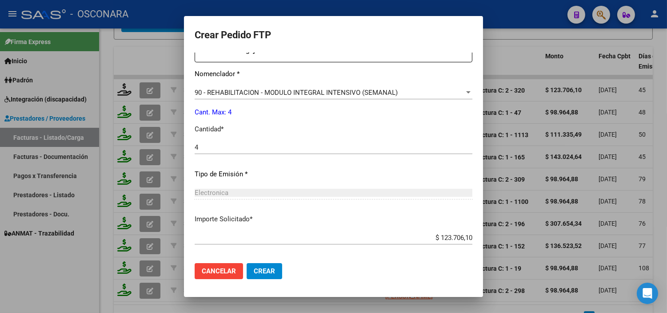
scroll to position [392, 0]
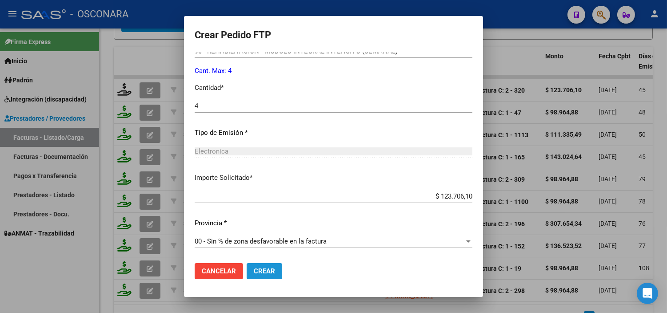
click at [275, 268] on span "Crear" at bounding box center [264, 271] width 21 height 8
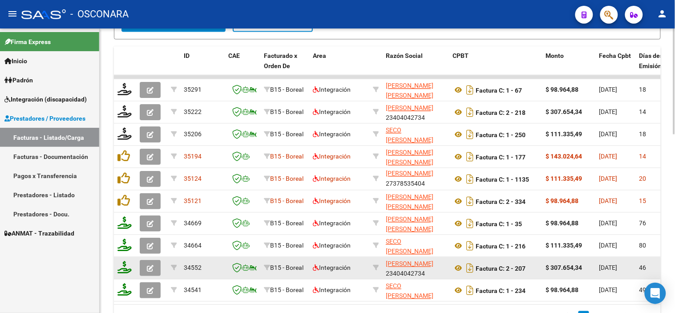
scroll to position [478, 0]
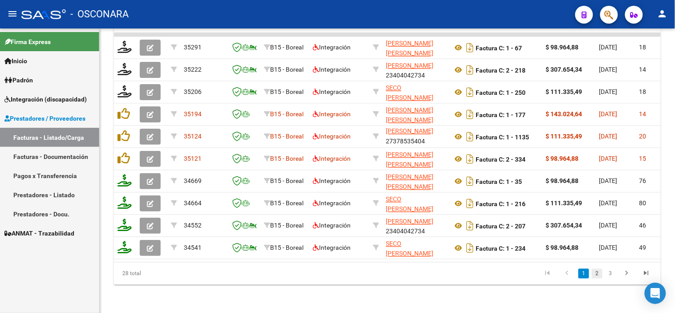
click at [595, 273] on link "2" at bounding box center [596, 273] width 11 height 10
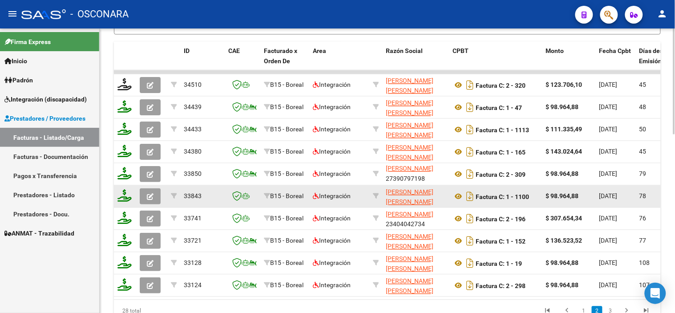
scroll to position [428, 0]
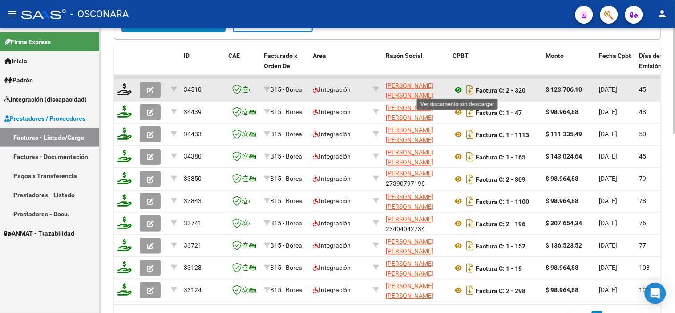
click at [457, 88] on icon at bounding box center [458, 90] width 12 height 11
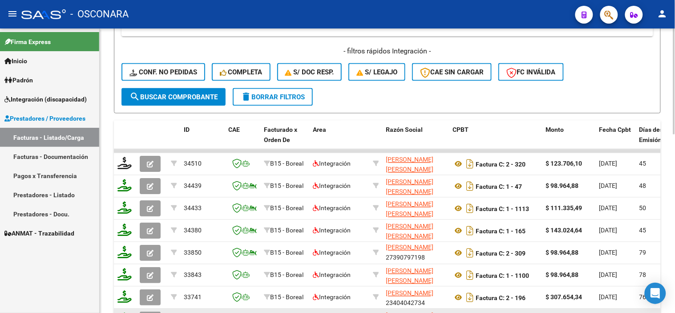
scroll to position [230, 0]
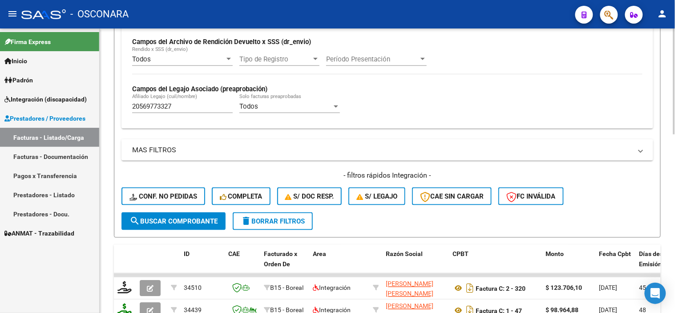
click at [183, 106] on input "20569773327" at bounding box center [182, 106] width 101 height 8
paste input "7560605833"
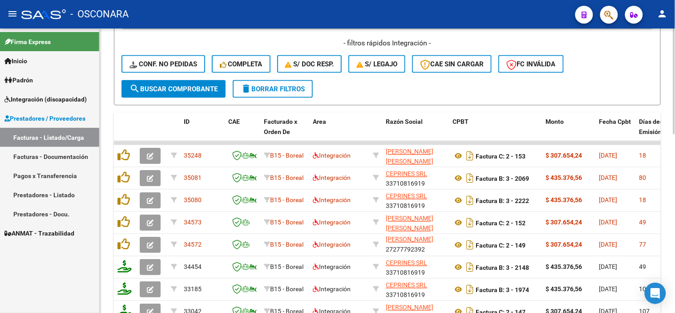
scroll to position [379, 0]
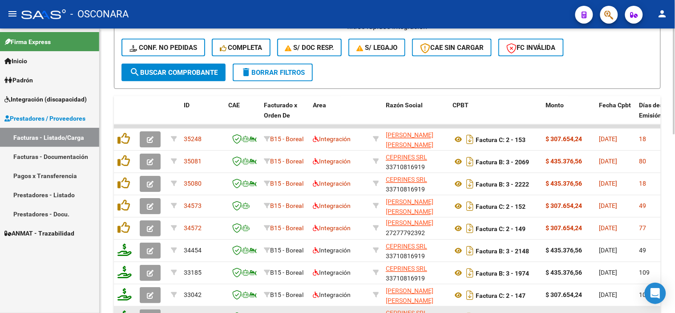
type input "27560605833"
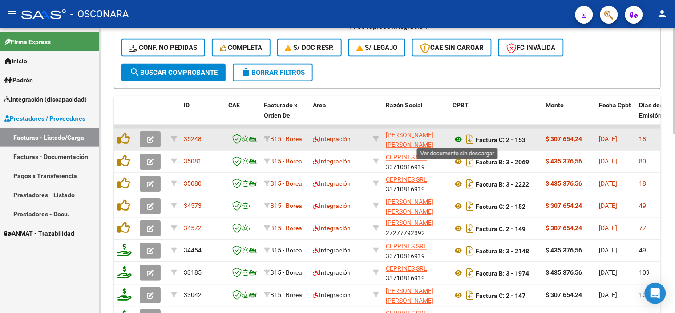
click at [458, 137] on icon at bounding box center [458, 139] width 12 height 11
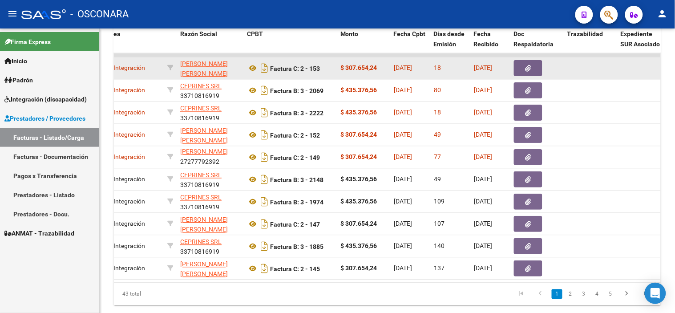
scroll to position [428, 0]
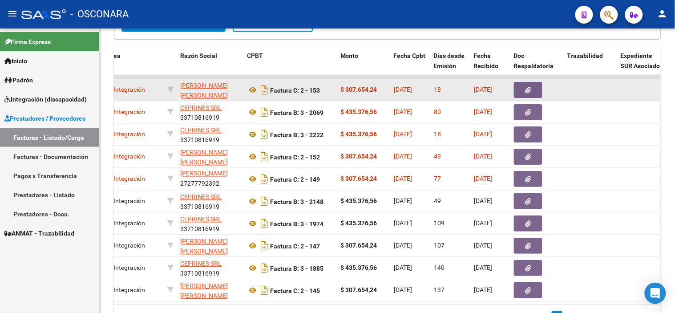
click at [512, 92] on datatable-body-cell at bounding box center [536, 90] width 53 height 22
click at [518, 90] on button "button" at bounding box center [528, 90] width 28 height 16
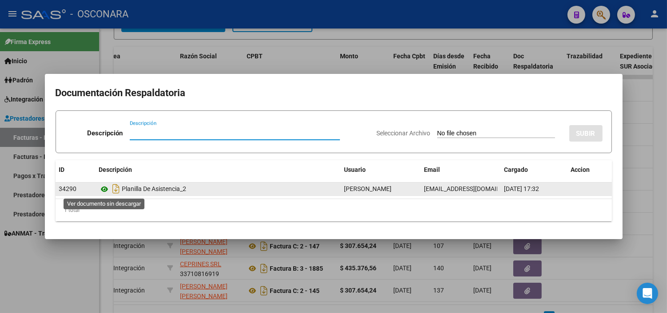
click at [105, 194] on icon at bounding box center [105, 189] width 12 height 11
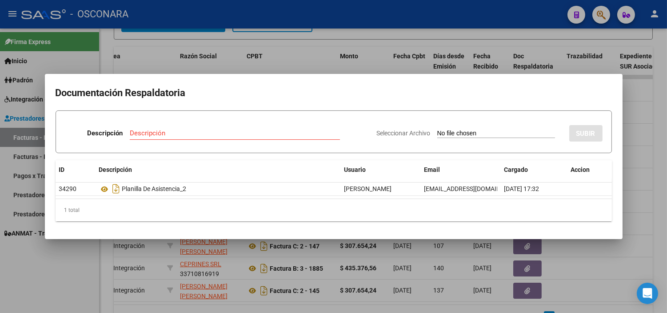
click at [188, 53] on div at bounding box center [333, 156] width 667 height 313
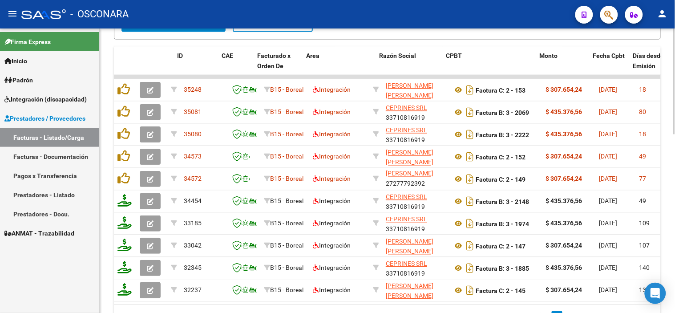
scroll to position [0, 214]
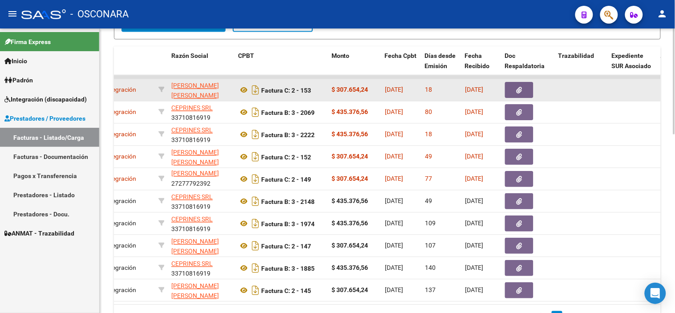
click at [528, 88] on button "button" at bounding box center [519, 90] width 28 height 16
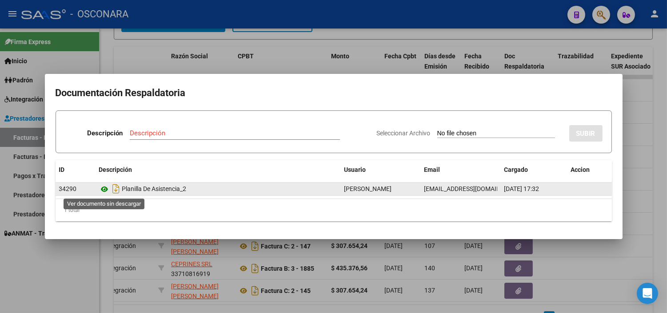
click at [107, 189] on icon at bounding box center [105, 189] width 12 height 11
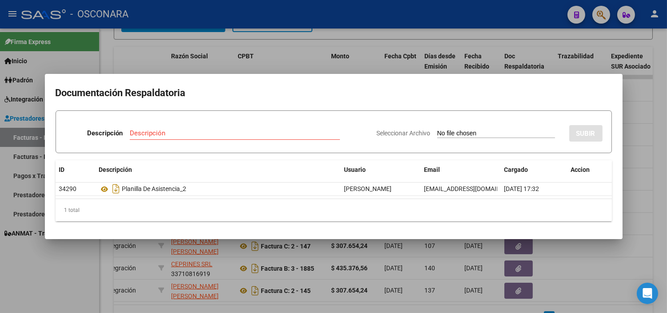
click at [255, 61] on div at bounding box center [333, 156] width 667 height 313
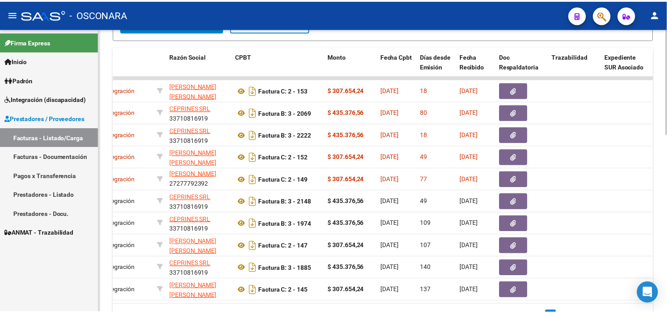
scroll to position [0, 0]
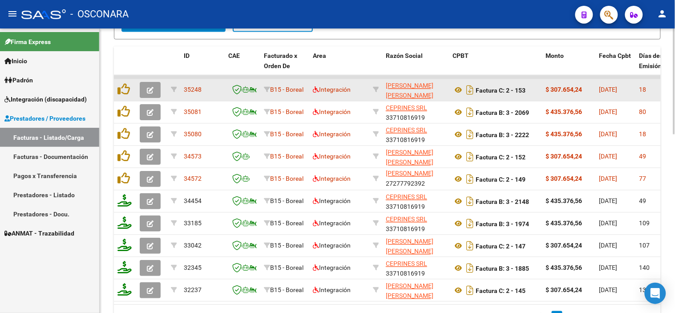
click at [152, 88] on icon "button" at bounding box center [150, 90] width 7 height 7
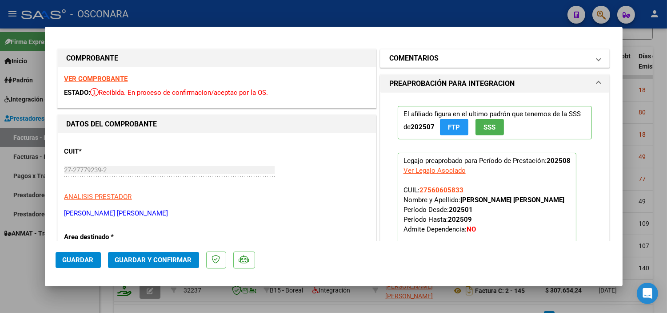
click at [450, 61] on mat-panel-title "COMENTARIOS" at bounding box center [490, 58] width 201 height 11
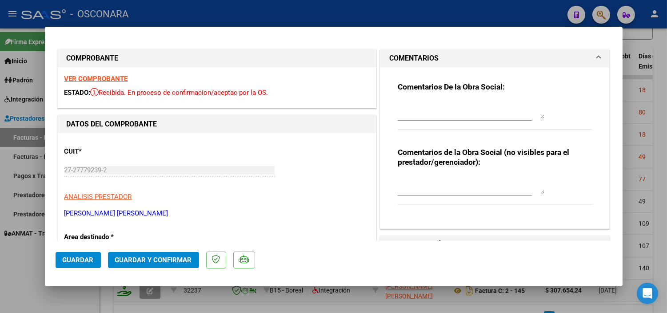
click at [443, 100] on div at bounding box center [471, 109] width 147 height 21
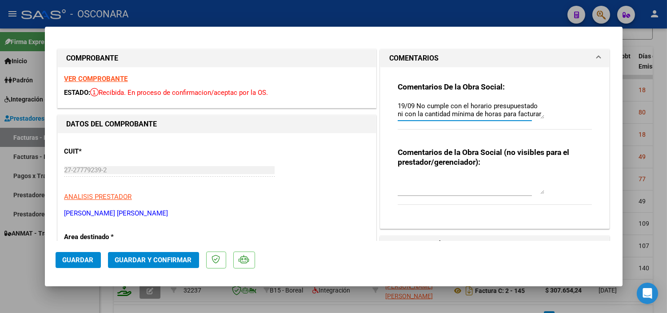
drag, startPoint x: 450, startPoint y: 117, endPoint x: 329, endPoint y: 92, distance: 123.4
click at [471, 107] on textarea "19/09 No cumple con el horario presupuestado ni con la cantidad mínima de horas…" at bounding box center [471, 110] width 147 height 18
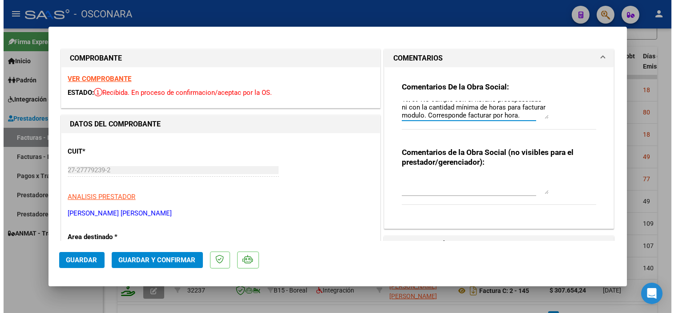
scroll to position [15, 0]
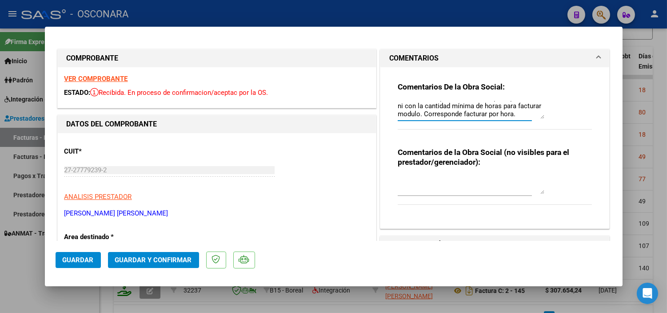
type textarea "19/09 No cumple con el horario presupuestado ni con la cantidad mínima de horas…"
click at [406, 131] on div "Comentarios De la Obra Social: 19/09 No cumple con el horario presupuestado ni …" at bounding box center [495, 110] width 195 height 57
click at [87, 261] on span "Guardar" at bounding box center [78, 260] width 31 height 8
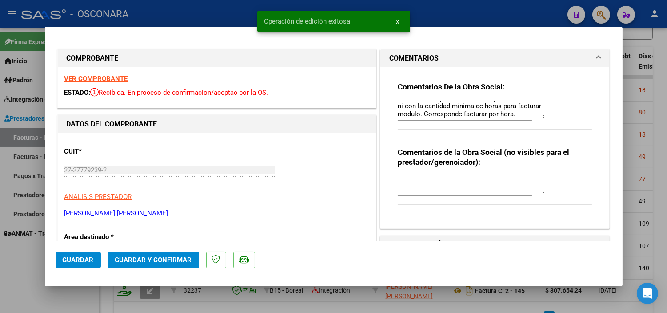
click at [60, 294] on div at bounding box center [333, 156] width 667 height 313
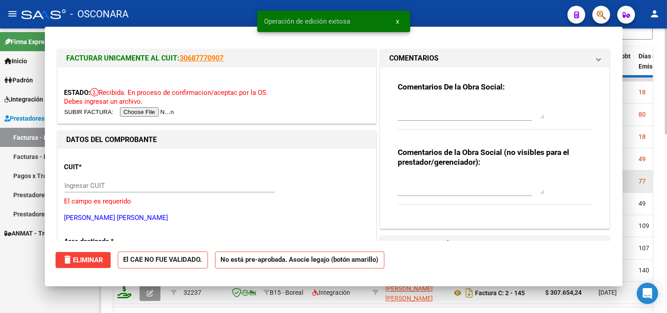
scroll to position [0, 0]
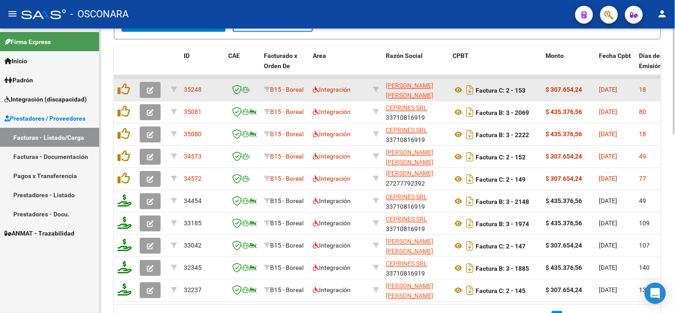
click at [149, 89] on icon "button" at bounding box center [150, 90] width 7 height 7
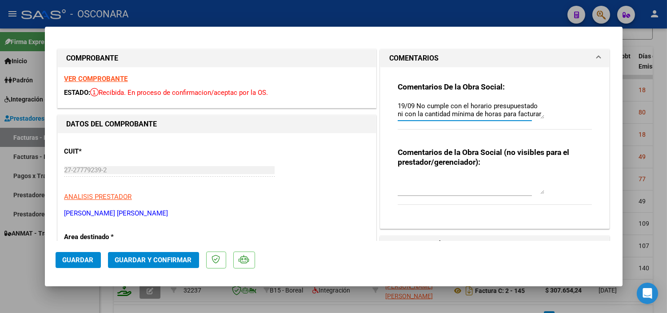
scroll to position [16, 0]
drag, startPoint x: 393, startPoint y: 105, endPoint x: 549, endPoint y: 116, distance: 156.5
click at [549, 116] on div "Comentarios De la Obra Social: 19/09 No cumple con el horario presupuestado ni …" at bounding box center [495, 110] width 195 height 57
paste textarea "No cumple [PERSON_NAME] total autorizado (hasta las 17 hs, 4 hs diarias). No se…"
type textarea "No cumple [PERSON_NAME] total autorizado (hasta las 17 hs, 4 hs diarias). No se…"
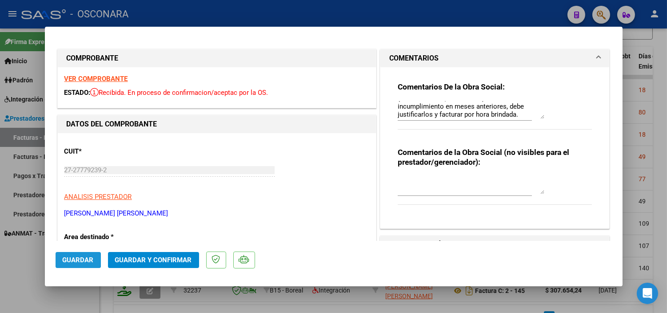
click at [73, 257] on span "Guardar" at bounding box center [78, 260] width 31 height 8
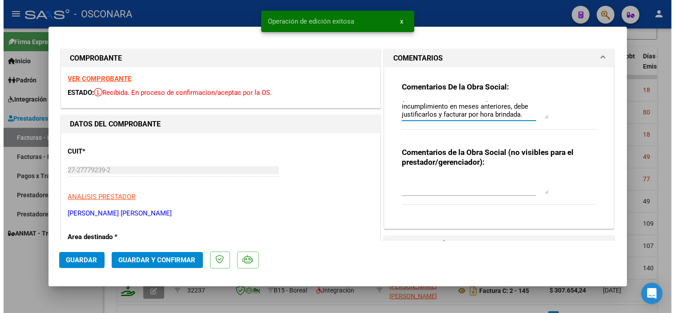
scroll to position [0, 0]
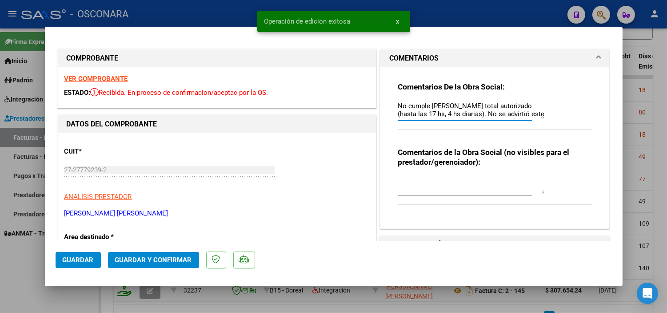
click at [24, 267] on div at bounding box center [333, 156] width 667 height 313
type input "$ 0,00"
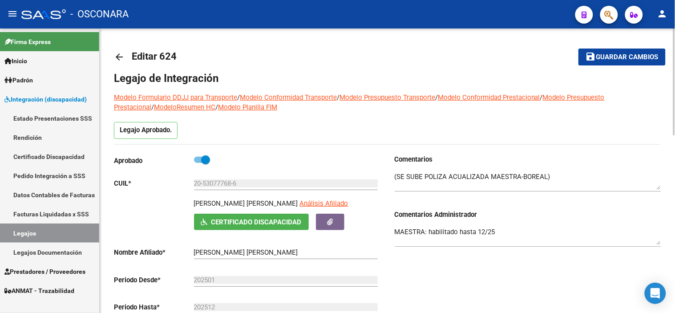
click at [123, 52] on mat-icon "arrow_back" at bounding box center [119, 57] width 11 height 11
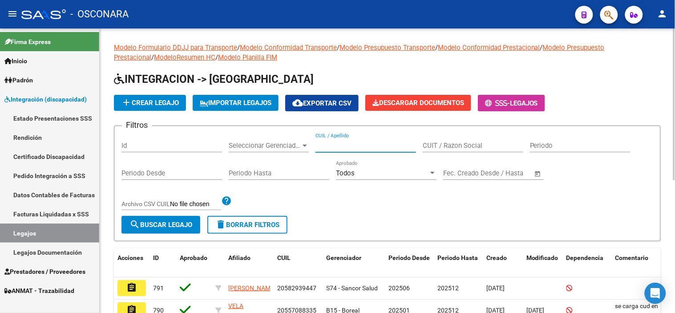
click at [350, 148] on input "CUIL / Apellido" at bounding box center [365, 145] width 101 height 8
paste input "35222 Boreal MEDRANO CONSTANZA MILAGROS 23404042734 Factura C 2 218 307.654,34 …"
type input "3"
paste input "20569773327"
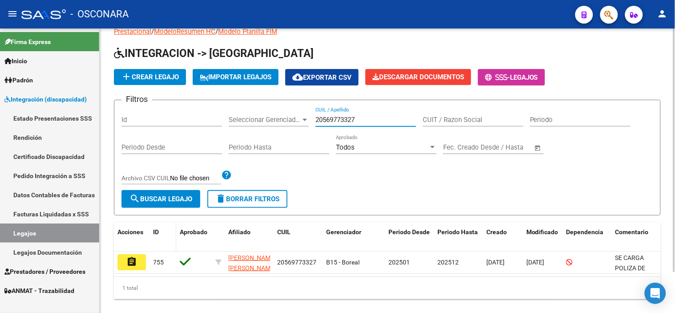
scroll to position [48, 0]
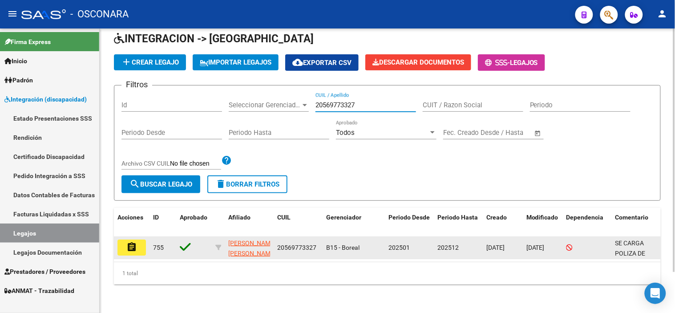
type input "20569773327"
click at [141, 239] on button "assignment" at bounding box center [131, 247] width 28 height 16
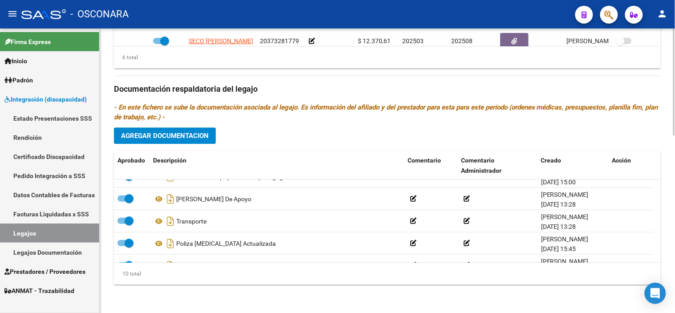
scroll to position [142, 0]
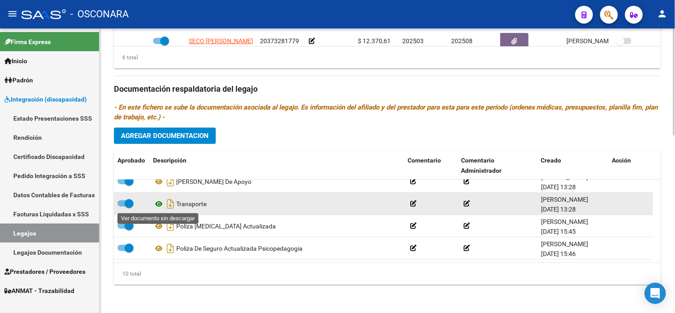
click at [161, 206] on icon at bounding box center [159, 203] width 12 height 11
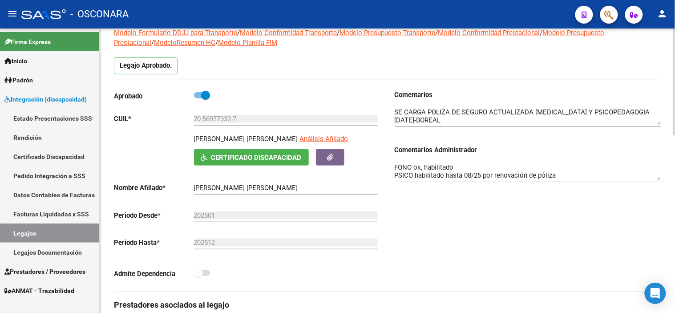
scroll to position [0, 0]
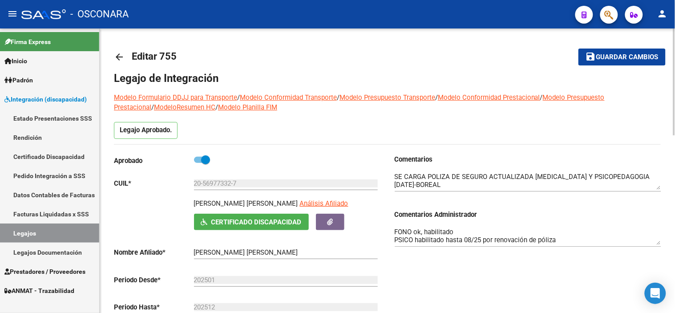
click at [121, 54] on mat-icon "arrow_back" at bounding box center [119, 57] width 11 height 11
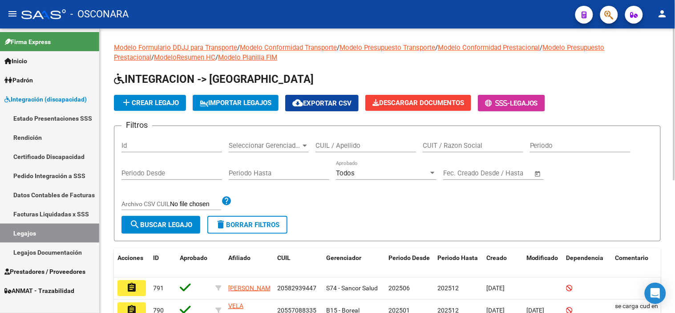
click at [329, 147] on input "CUIL / Apellido" at bounding box center [365, 145] width 101 height 8
paste input "27560605833"
type input "27560605833"
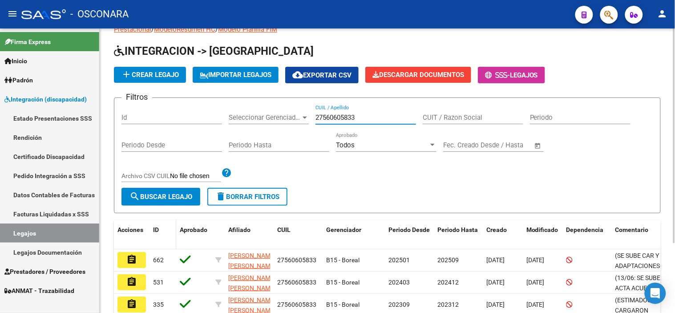
scroll to position [49, 0]
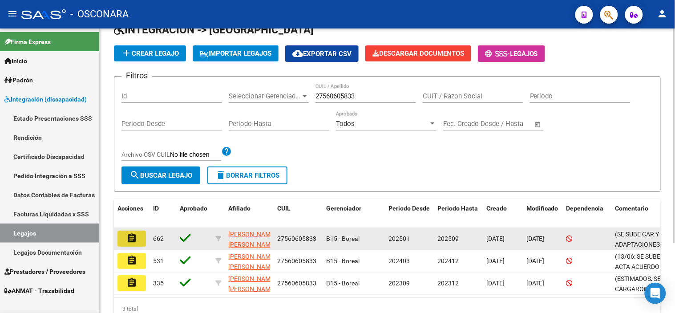
click at [141, 239] on button "assignment" at bounding box center [131, 238] width 28 height 16
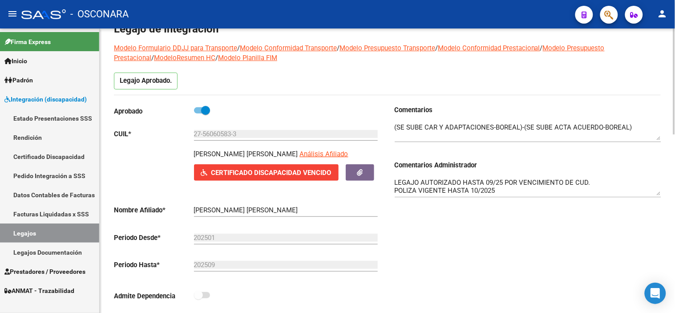
click at [437, 248] on div "Comentarios Comentarios Administrador LEGAJO AUTORIZADO HASTA 09/25 POR VENCIMI…" at bounding box center [523, 209] width 273 height 208
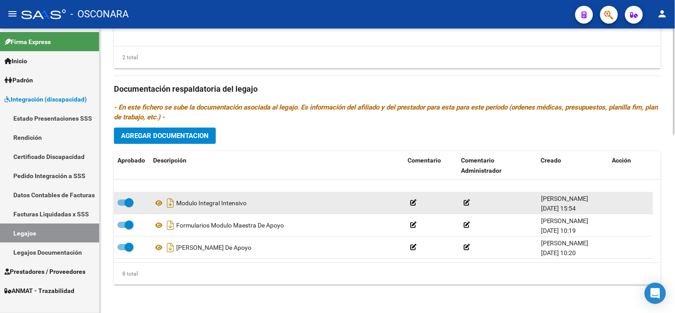
scroll to position [49, 0]
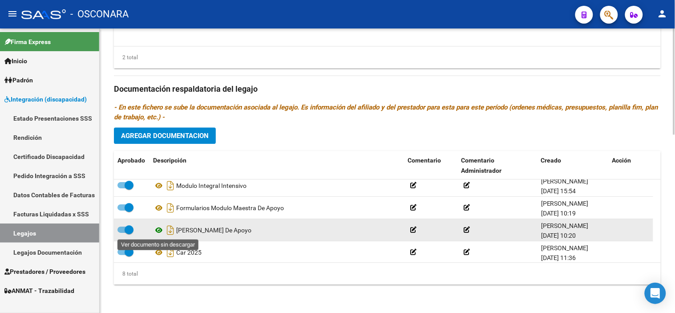
click at [157, 232] on icon at bounding box center [159, 230] width 12 height 11
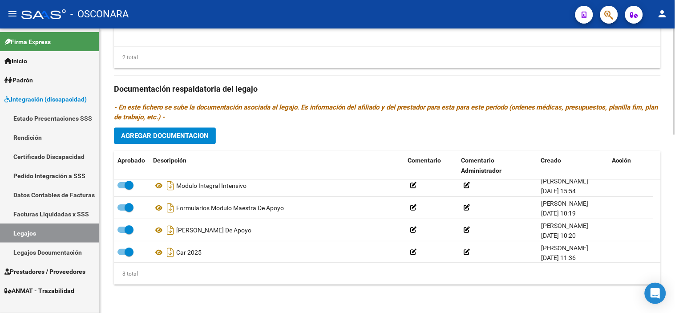
click at [419, 121] on p "- En este fichero se sube la documentación asociada al legajo. Es información d…" at bounding box center [387, 112] width 547 height 20
